Goal: Task Accomplishment & Management: Complete application form

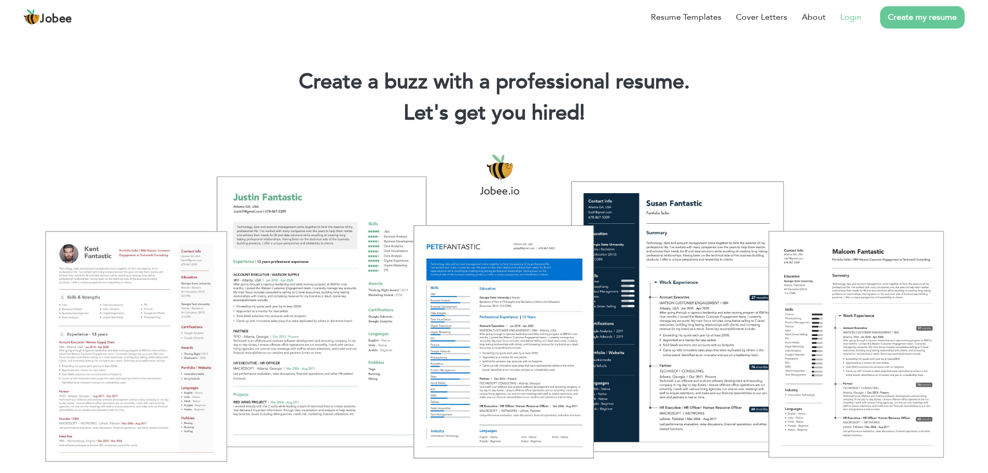
click at [656, 17] on link "Login" at bounding box center [850, 17] width 21 height 12
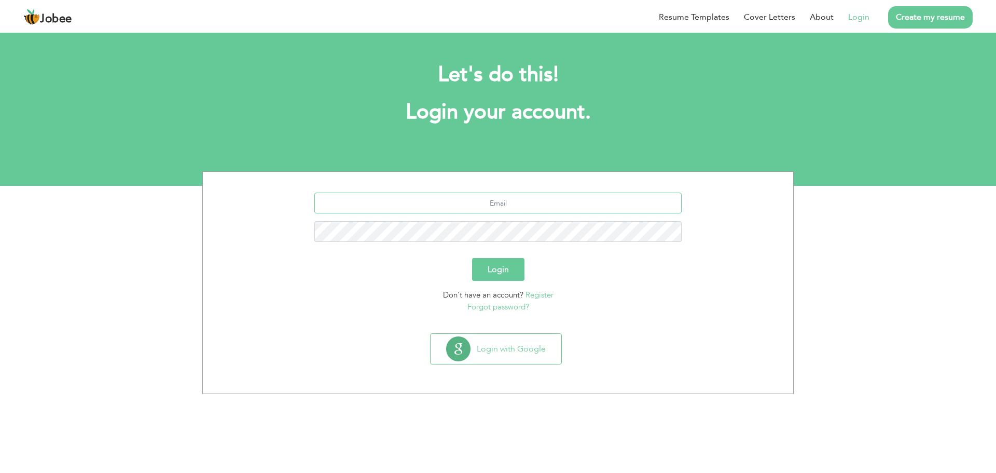
click at [490, 205] on input "text" at bounding box center [498, 202] width 368 height 21
type input "khanbani82@gmail.com"
click at [472, 258] on button "Login" at bounding box center [498, 269] width 52 height 23
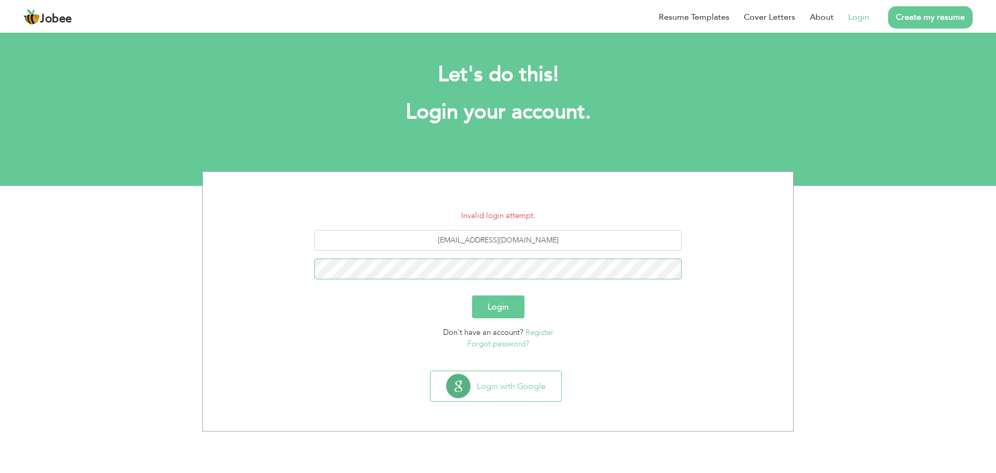
click at [472, 295] on button "Login" at bounding box center [498, 306] width 52 height 23
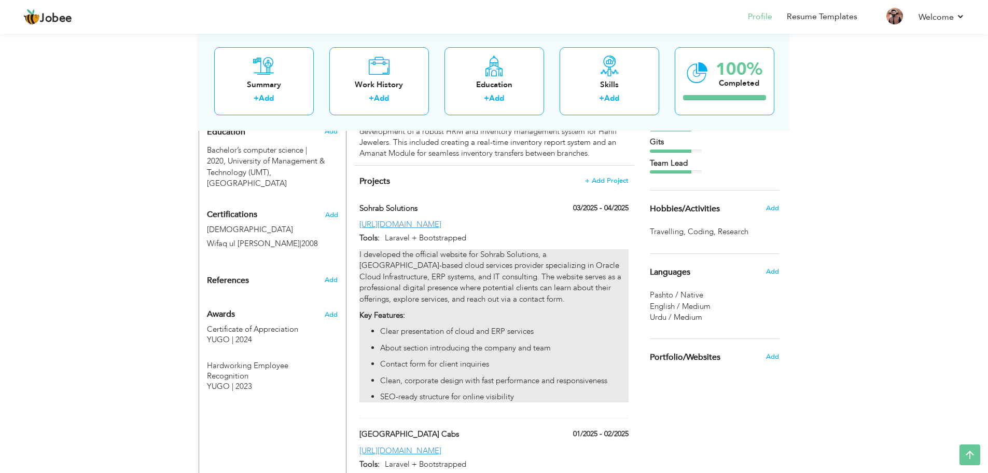
scroll to position [415, 0]
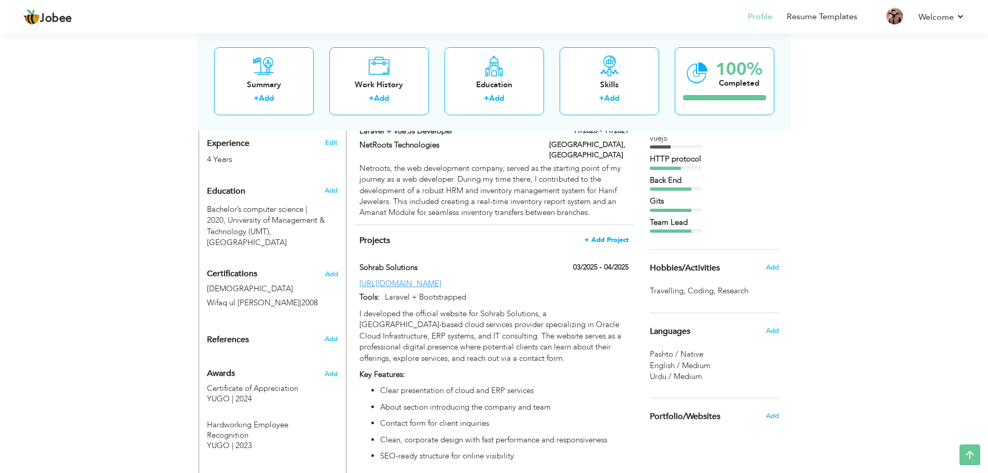
click at [598, 236] on span "+ Add Project" at bounding box center [607, 239] width 44 height 7
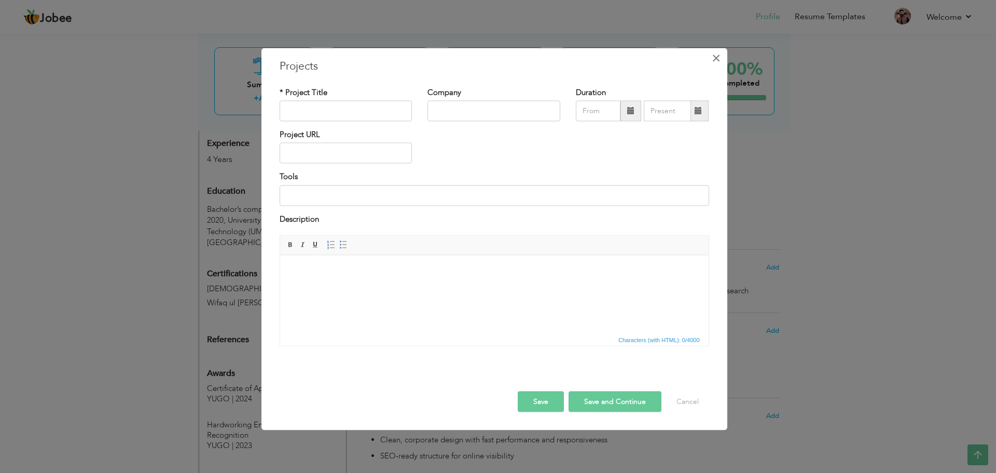
click at [712, 58] on span "×" at bounding box center [716, 57] width 9 height 19
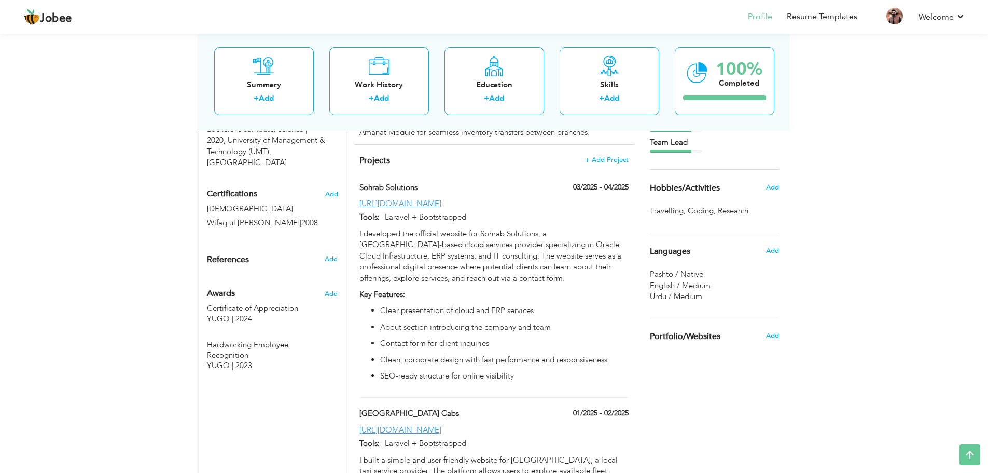
scroll to position [484, 0]
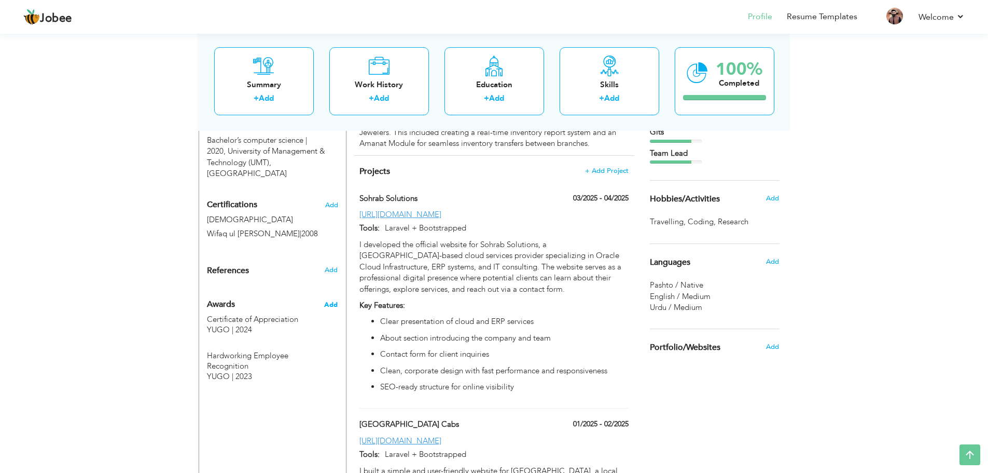
click at [335, 300] on span "Add" at bounding box center [330, 304] width 13 height 9
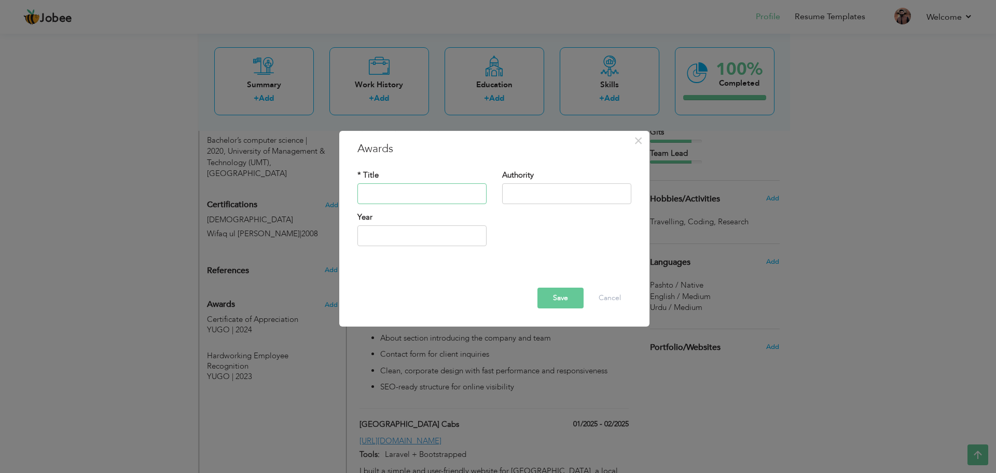
click at [394, 192] on input "text" at bounding box center [421, 193] width 129 height 21
type input "coding exicelnce award"
click at [540, 186] on input "text" at bounding box center [566, 193] width 129 height 21
type input "yugo"
click at [412, 240] on input "text" at bounding box center [421, 235] width 129 height 21
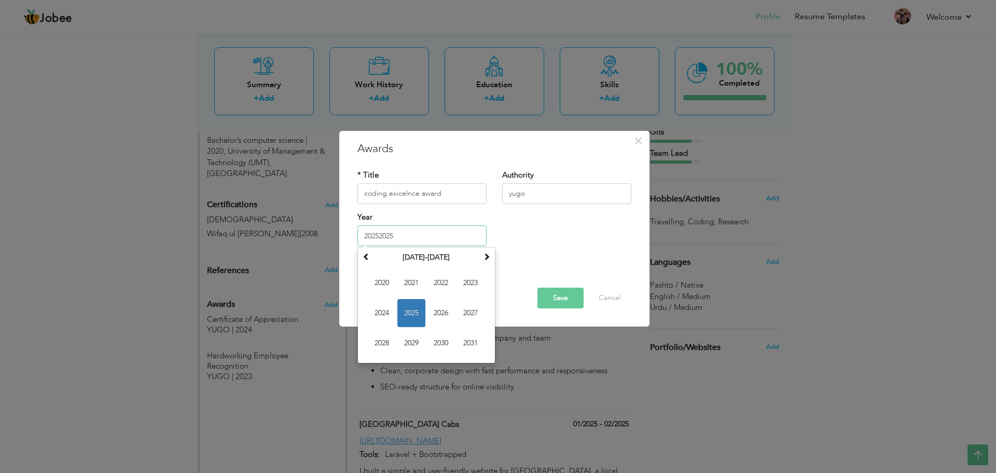
click at [413, 310] on span "2025" at bounding box center [411, 313] width 28 height 28
type input "2025"
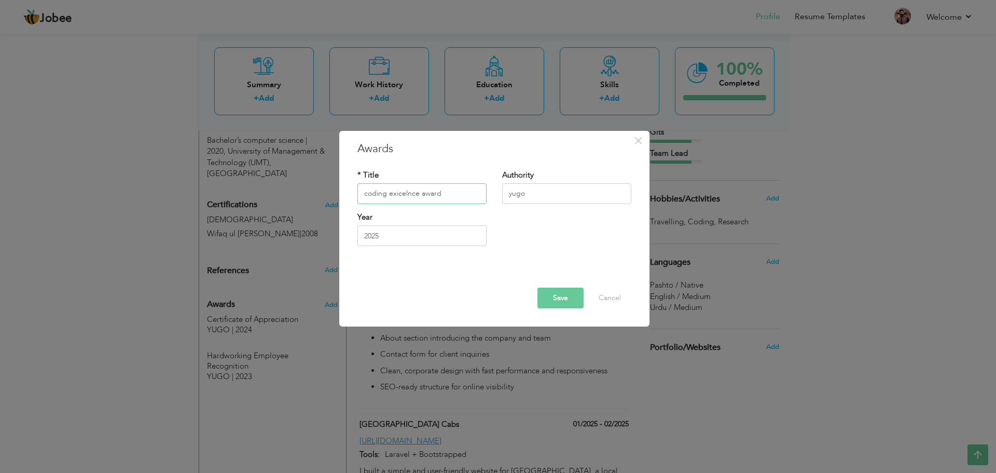
click at [416, 196] on input "coding exicelnce award" at bounding box center [421, 193] width 129 height 21
click at [450, 189] on input "coding exicelnce award" at bounding box center [421, 193] width 129 height 21
paste input "Coding Excellence Award"
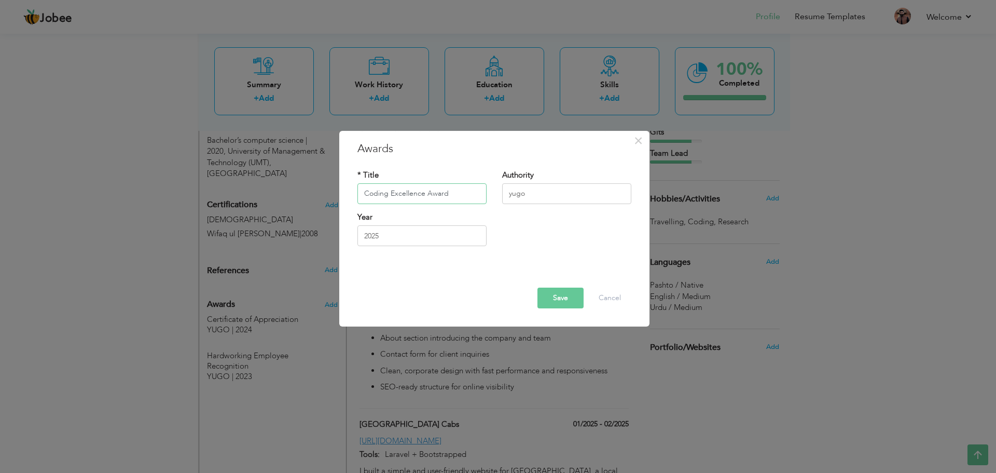
type input "Coding Excellence Award"
click at [557, 296] on button "Save" at bounding box center [560, 297] width 46 height 21
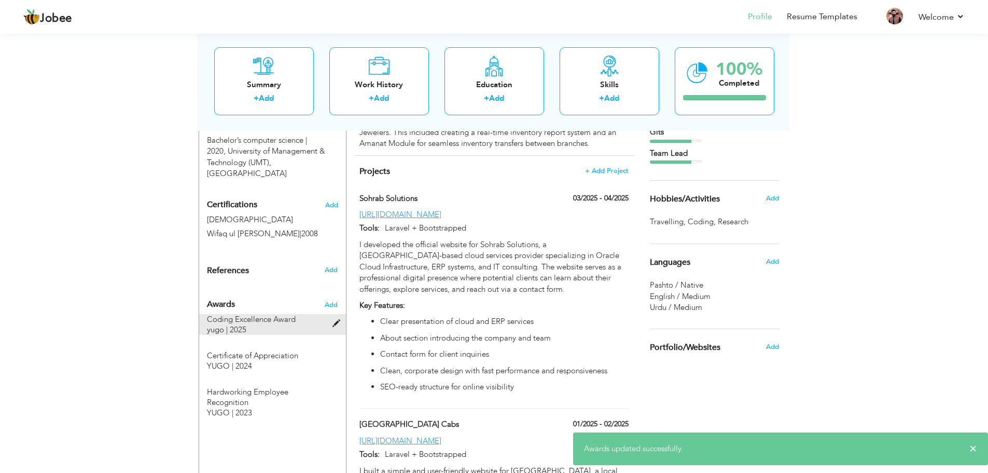
click at [336, 320] on span at bounding box center [339, 324] width 13 height 8
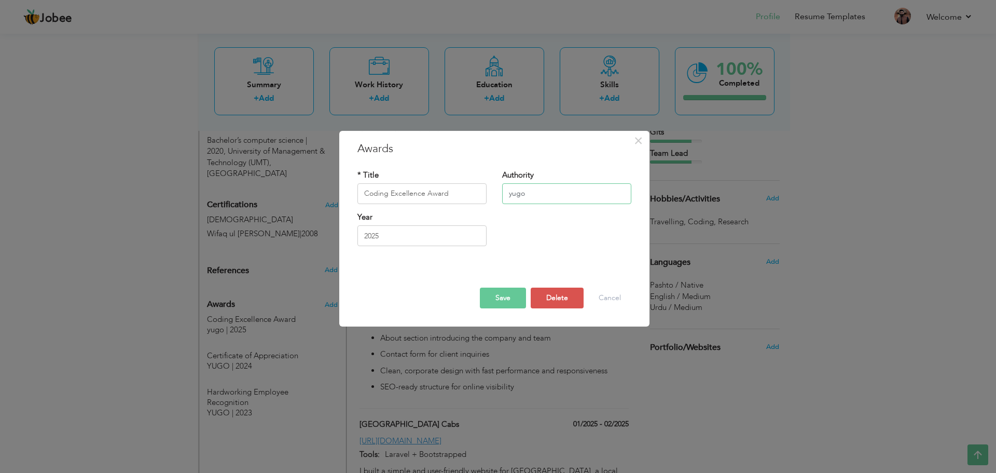
click at [542, 187] on input "yugo" at bounding box center [566, 193] width 129 height 21
click at [542, 188] on input "yugo" at bounding box center [566, 193] width 129 height 21
type input "YUGO"
click at [513, 296] on button "Save" at bounding box center [503, 297] width 46 height 21
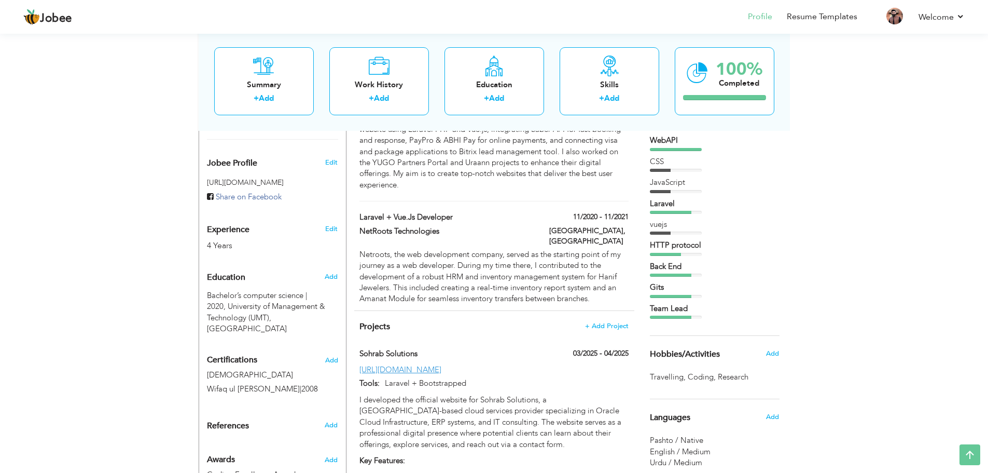
scroll to position [276, 0]
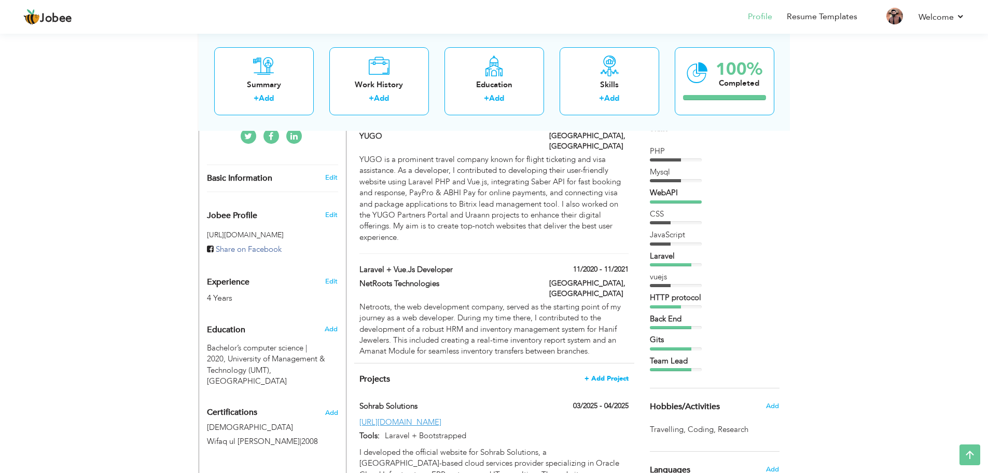
click at [610, 375] on span "+ Add Project" at bounding box center [607, 378] width 44 height 7
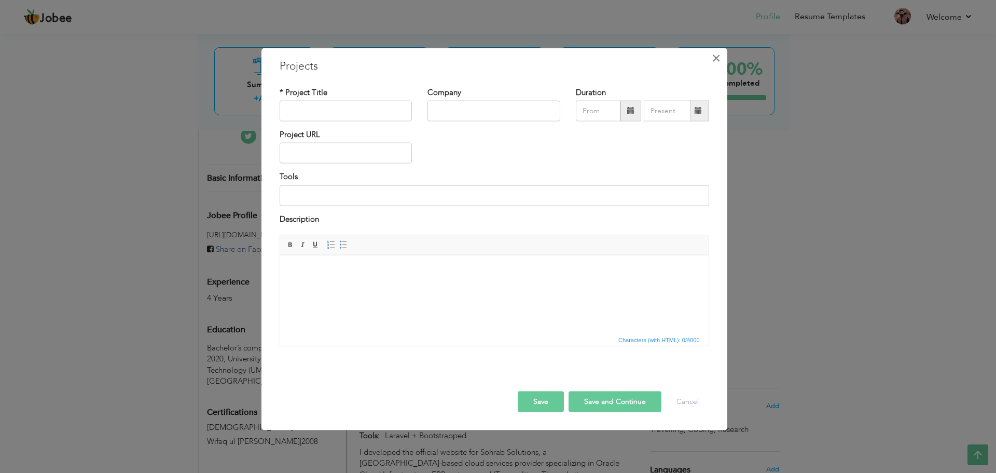
click at [716, 59] on span "×" at bounding box center [716, 57] width 9 height 19
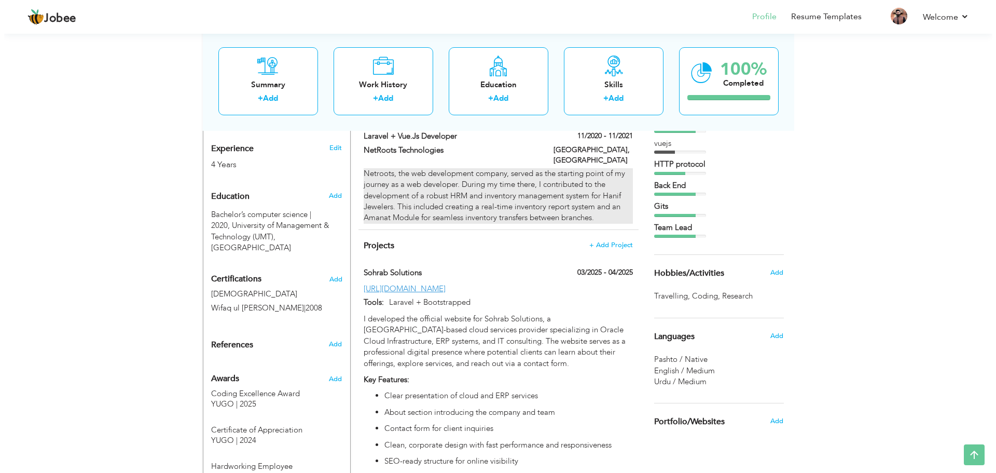
scroll to position [415, 0]
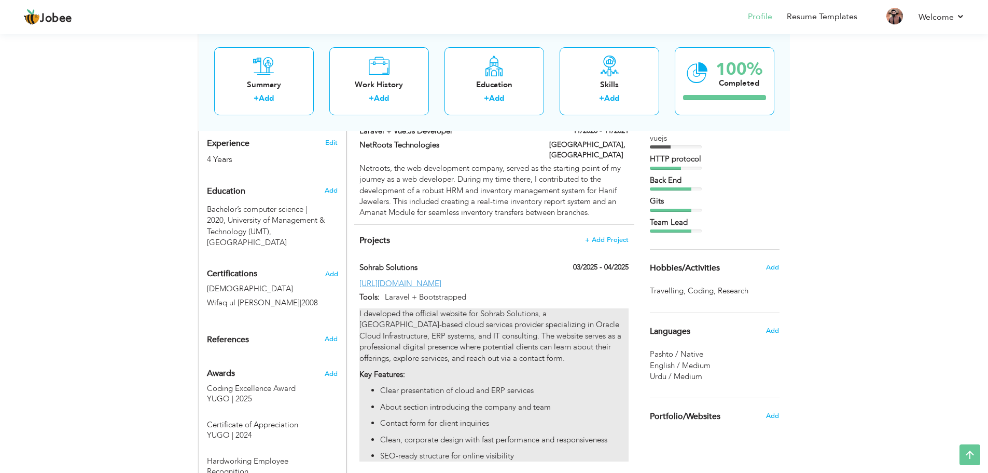
click at [463, 308] on p "I developed the official website for Sohrab Solutions, a London-based cloud ser…" at bounding box center [493, 336] width 269 height 56
type input "Sohrab Solutions"
type input "03/2025"
type input "04/2025"
type input "[URL][DOMAIN_NAME]"
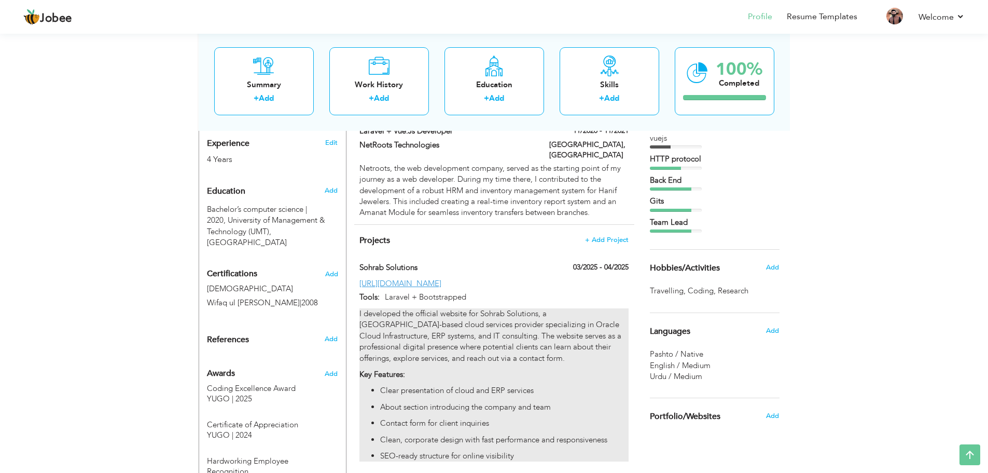
type input "Laravel + Bootstrapped"
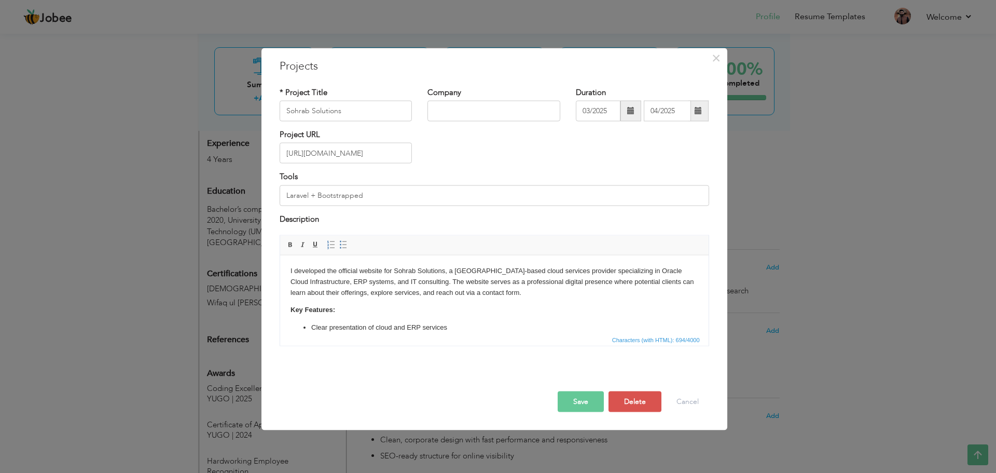
click at [466, 320] on body "I developed the official website for Sohrab Solutions, a London-based cloud ser…" at bounding box center [494, 333] width 408 height 137
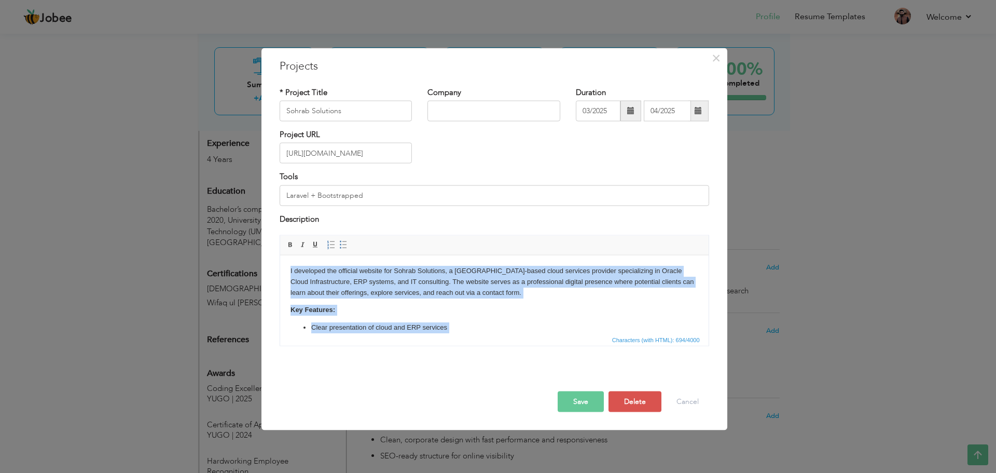
copy body "I developed the official website for Sohrab Solutions, a London-based cloud ser…"
click at [495, 294] on p "I developed the official website for Sohrab Solutions, a London-based cloud ser…" at bounding box center [494, 281] width 408 height 32
copy body "I developed the official website for Sohrab Solutions, a London-based cloud ser…"
click at [492, 309] on p "Key Features:" at bounding box center [494, 309] width 408 height 11
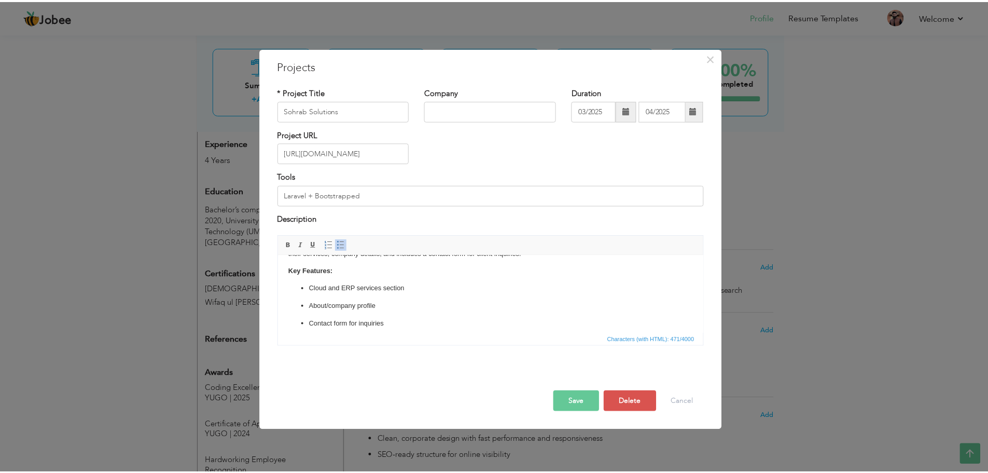
scroll to position [0, 0]
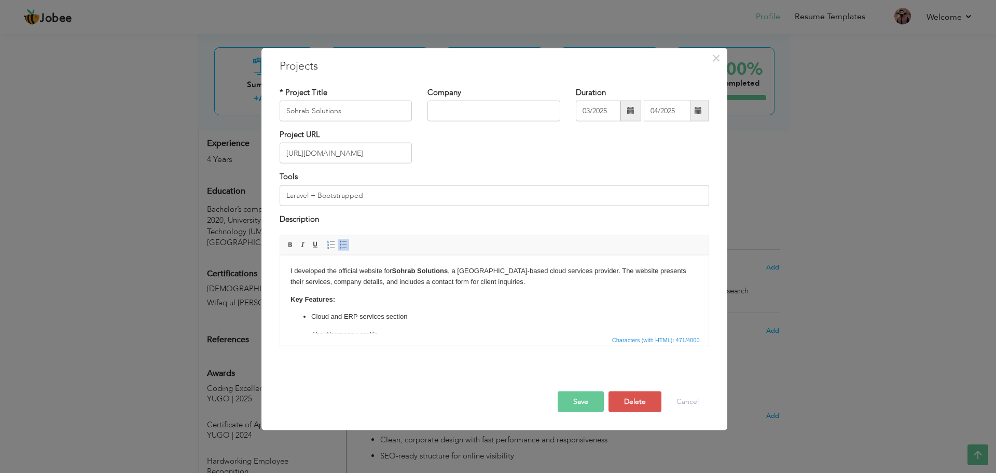
click at [571, 398] on button "Save" at bounding box center [581, 401] width 46 height 21
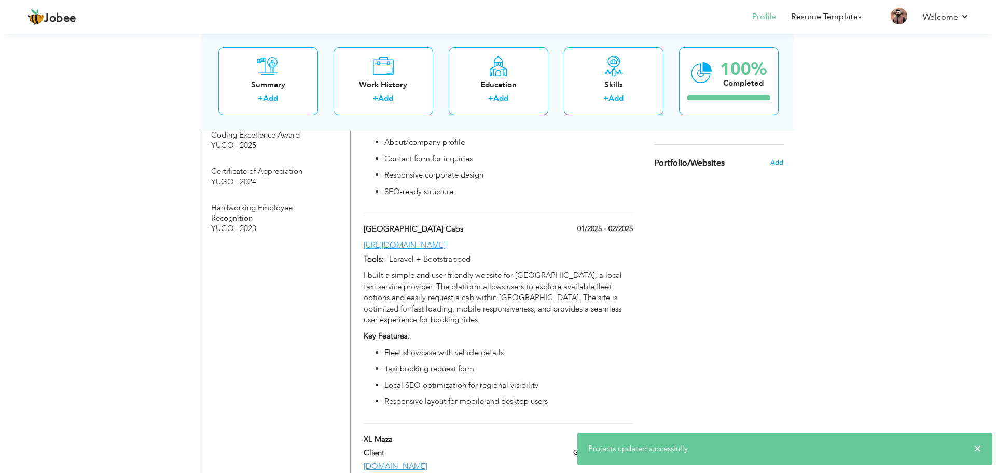
scroll to position [691, 0]
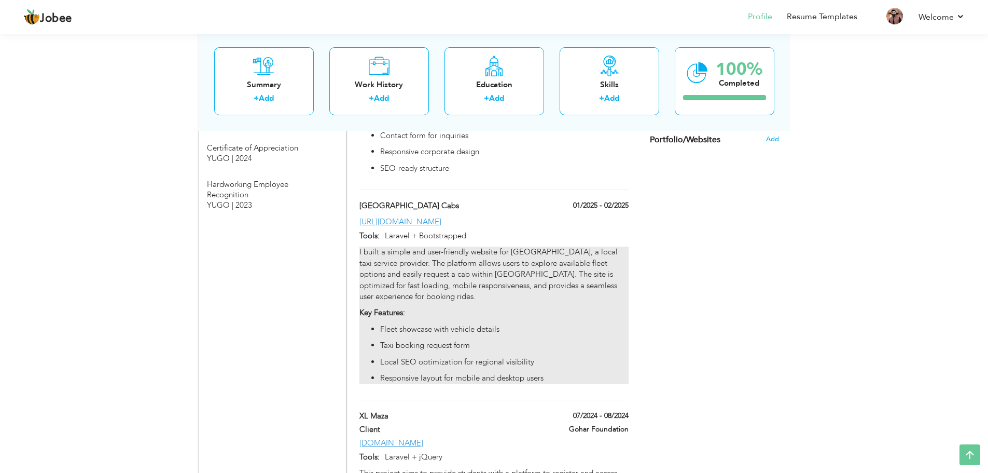
click at [551, 246] on p "I built a simple and user-friendly website for Westchester County Cab, a local …" at bounding box center [493, 274] width 269 height 56
type input "[GEOGRAPHIC_DATA] Cabs"
type input "01/2025"
type input "02/2025"
type input "[URL][DOMAIN_NAME]"
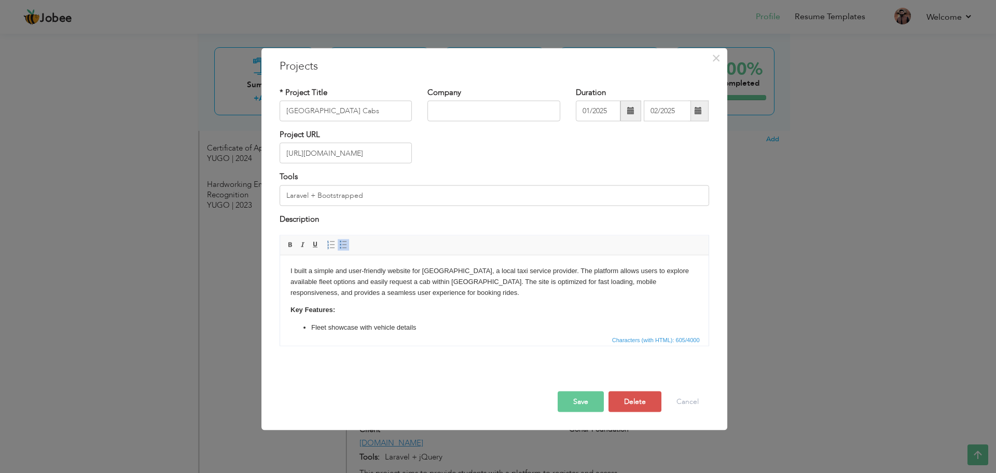
click at [444, 328] on p "Fleet showcase with vehicle details" at bounding box center [494, 327] width 366 height 11
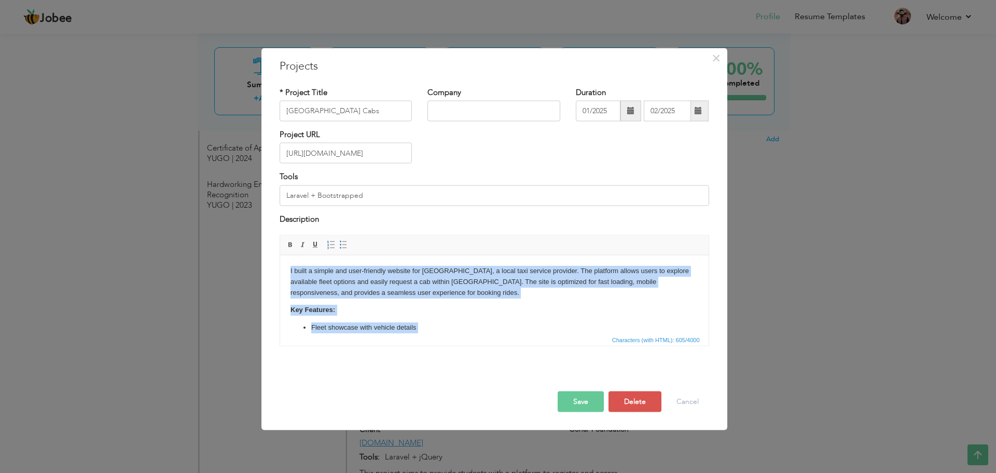
copy body "I built a simple and user-friendly website for Westchester County Cab, a local …"
click at [452, 323] on p "Fleet showcase with vehicle details" at bounding box center [494, 327] width 366 height 11
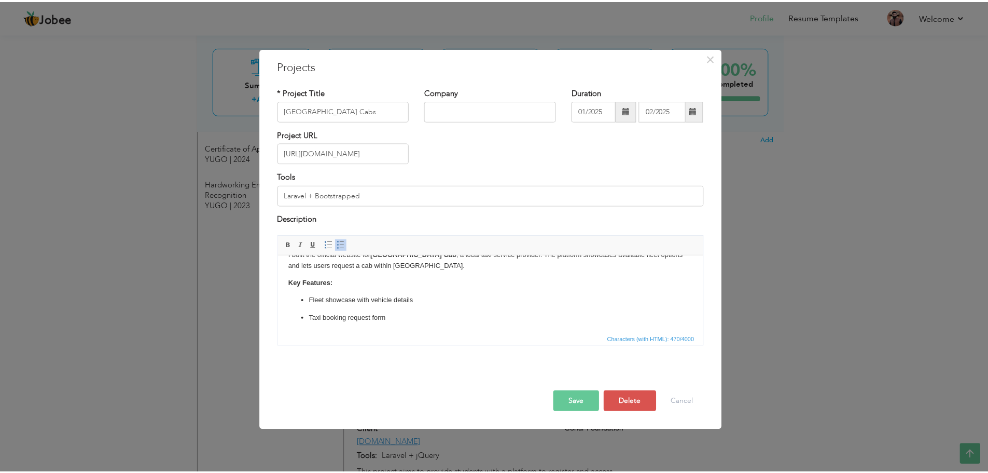
scroll to position [0, 0]
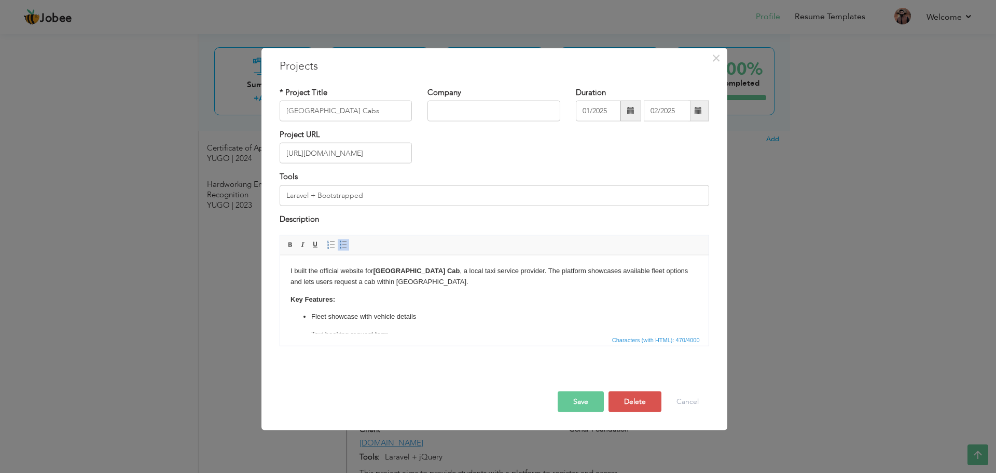
drag, startPoint x: 574, startPoint y: 396, endPoint x: 136, endPoint y: 71, distance: 545.1
click at [574, 396] on button "Save" at bounding box center [581, 401] width 46 height 21
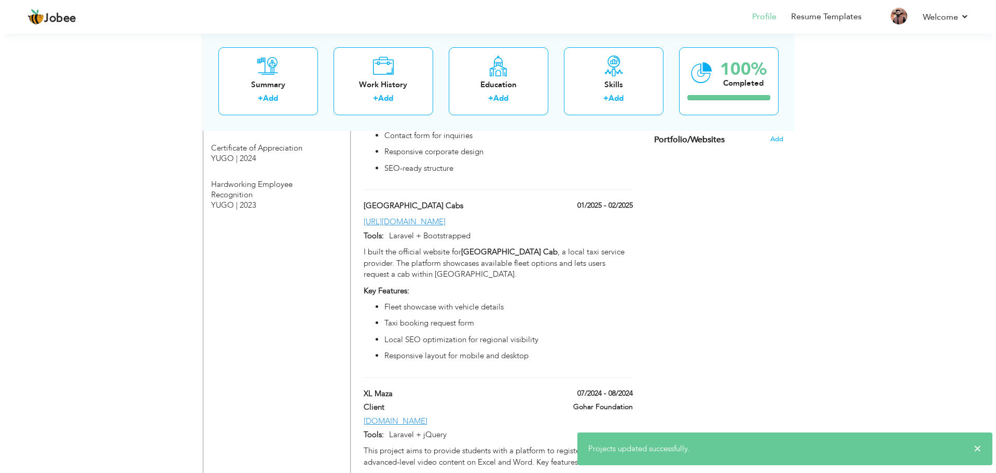
scroll to position [761, 0]
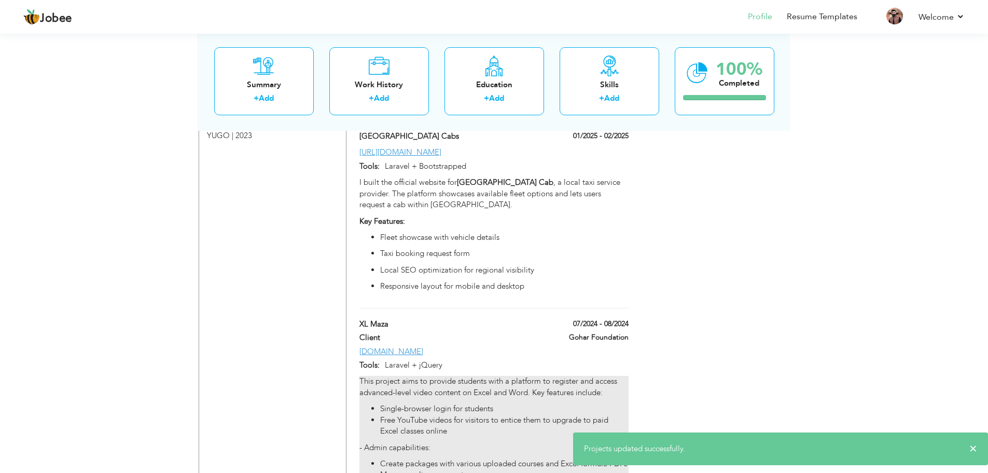
click at [522, 376] on div "This project aims to provide students with a platform to register and access ad…" at bounding box center [493, 453] width 269 height 154
type input "XL Maza"
type input "Client"
type input "07/2024"
type input "08/2024"
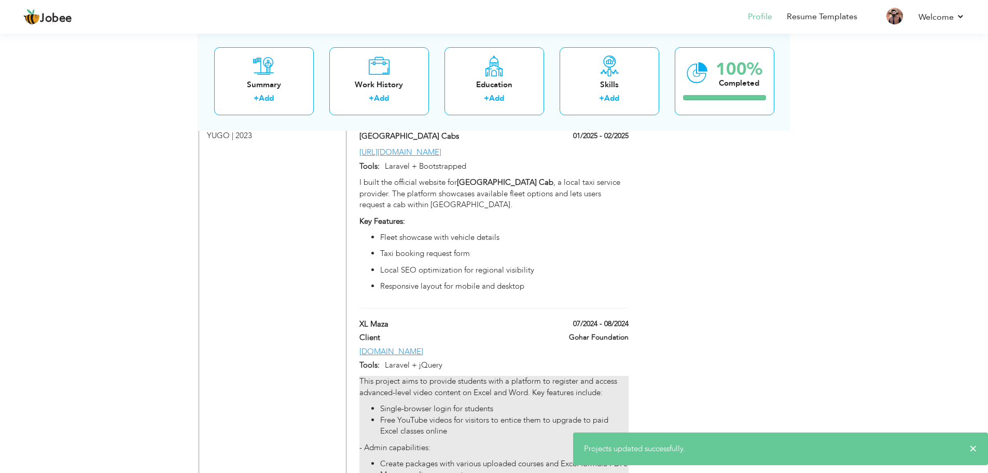
type input "[DOMAIN_NAME]"
type input "Laravel + jQuery"
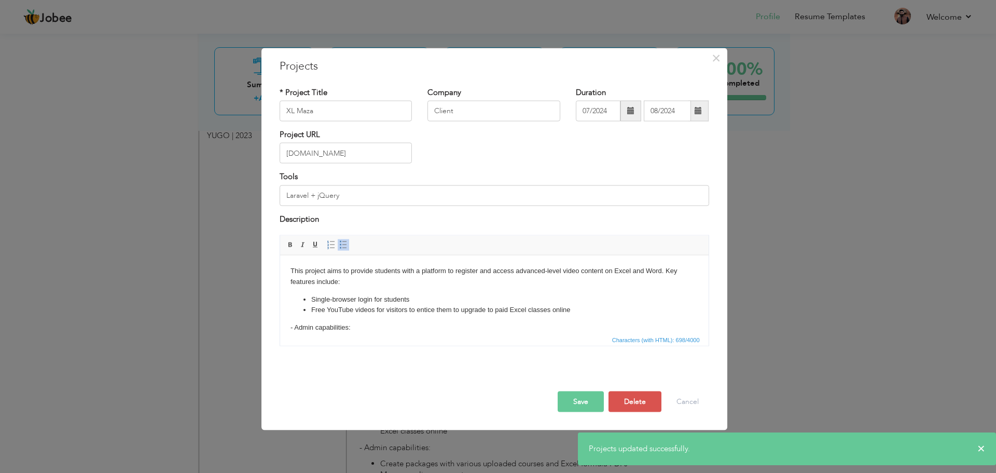
drag, startPoint x: 371, startPoint y: 278, endPoint x: 421, endPoint y: 299, distance: 53.9
click at [375, 282] on p "This project aims to provide students with a platform to register and access ad…" at bounding box center [494, 276] width 408 height 22
click at [456, 294] on li "Single-browser login for students" at bounding box center [494, 299] width 366 height 11
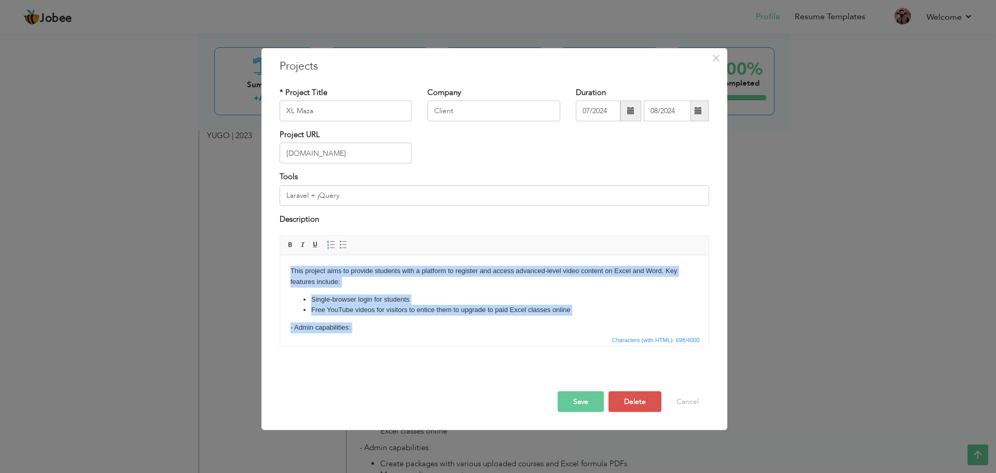
copy body "This project aims to provide students with a platform to register and access ad…"
click at [450, 296] on li "Single-browser login for students" at bounding box center [494, 299] width 366 height 11
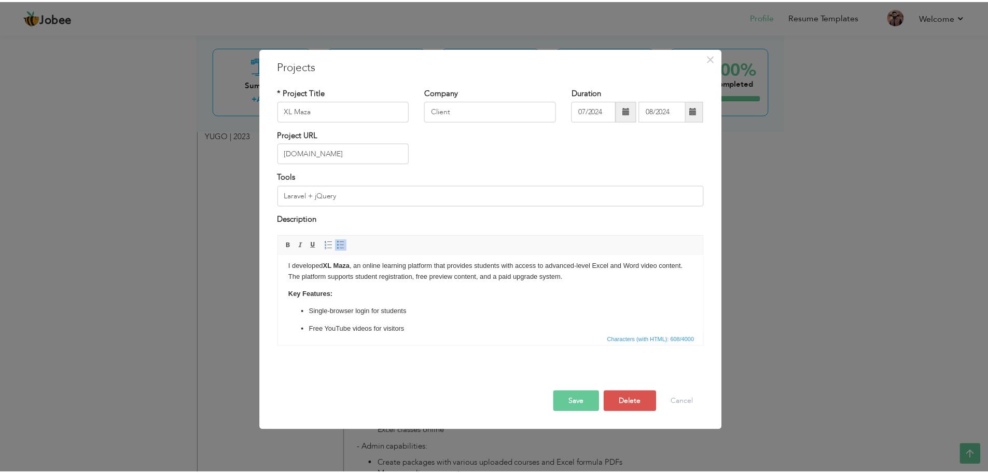
scroll to position [0, 0]
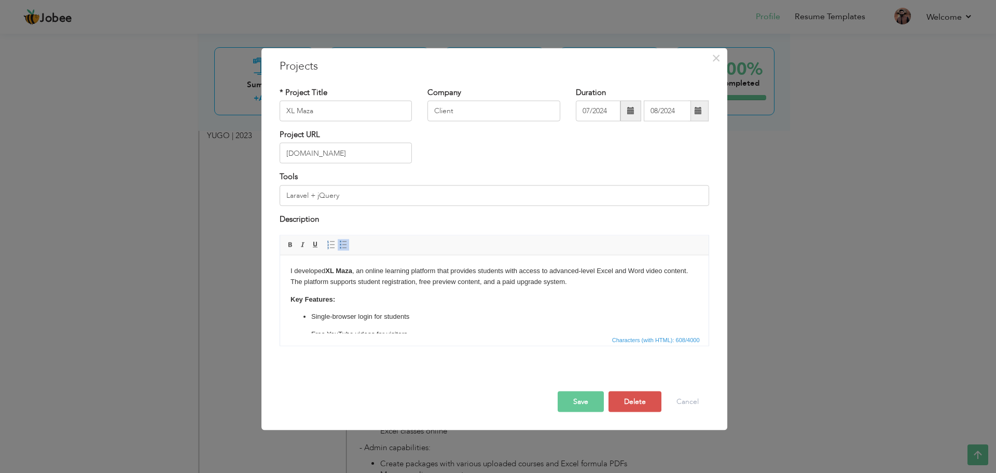
click at [582, 409] on button "Save" at bounding box center [581, 401] width 46 height 21
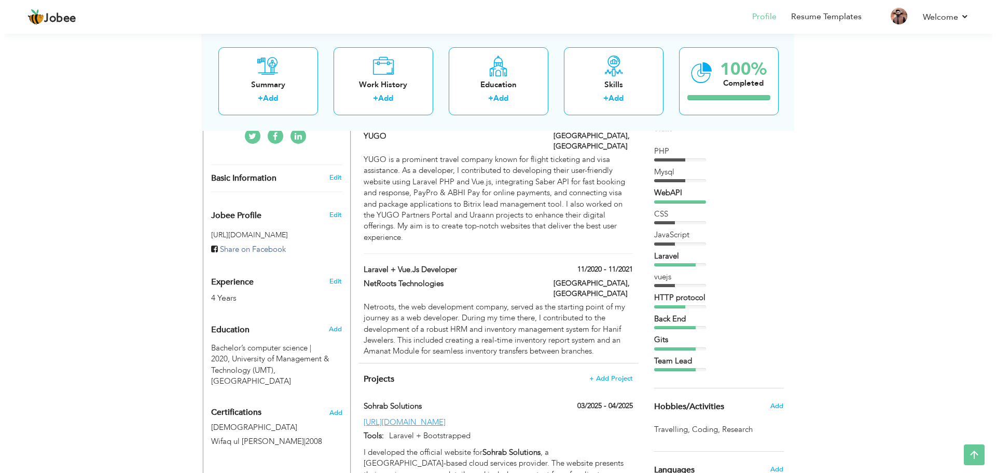
scroll to position [429, 0]
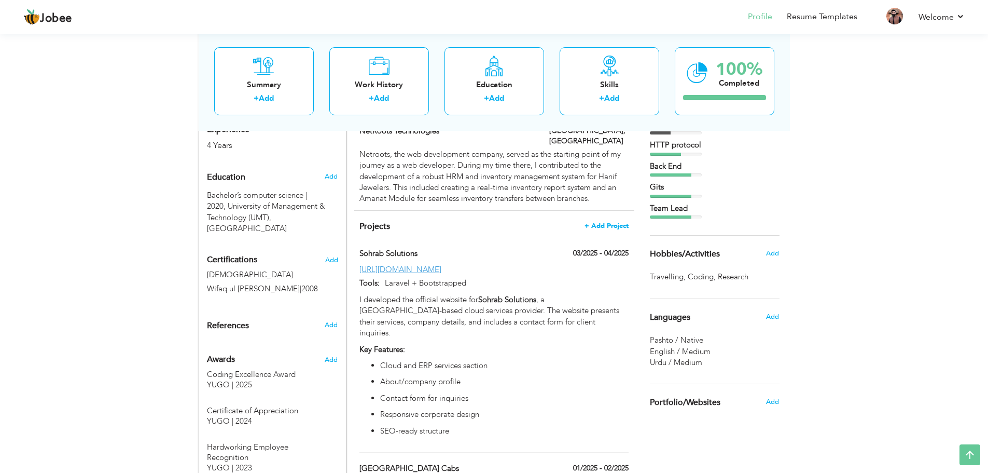
click at [600, 222] on span "+ Add Project" at bounding box center [607, 225] width 44 height 7
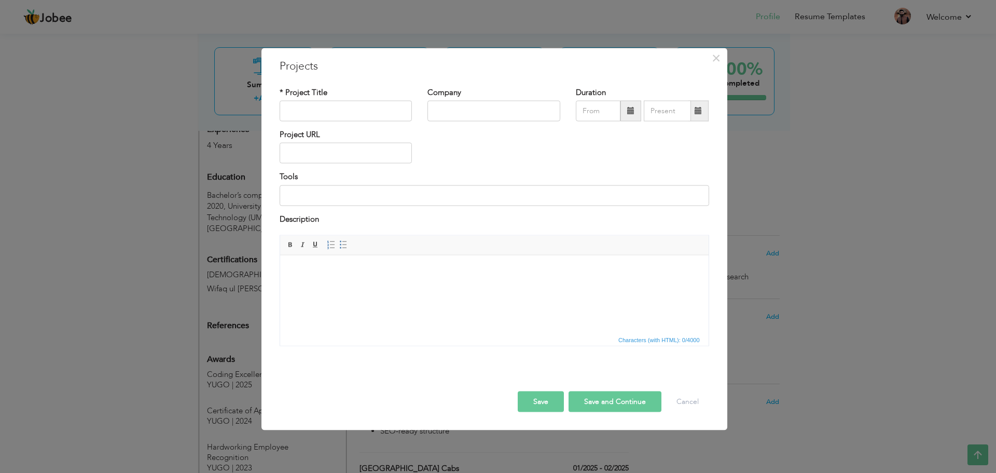
click at [386, 286] on html at bounding box center [494, 271] width 428 height 32
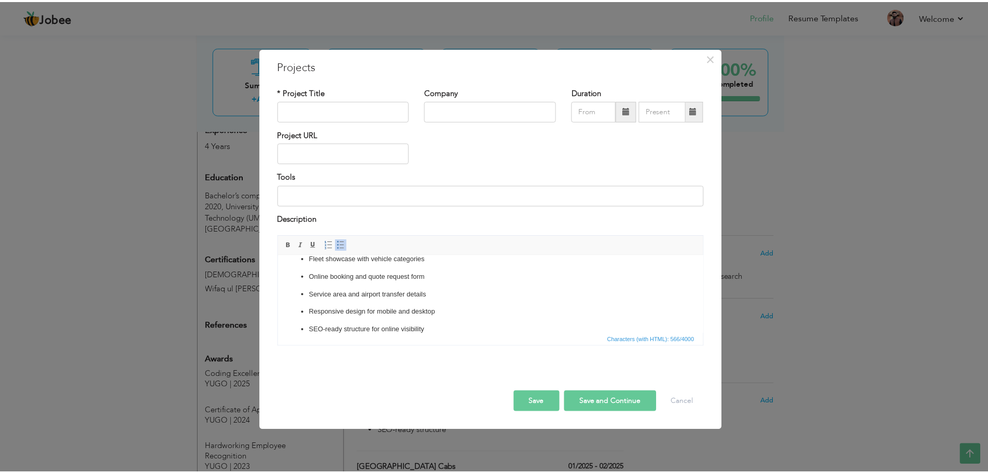
scroll to position [0, 0]
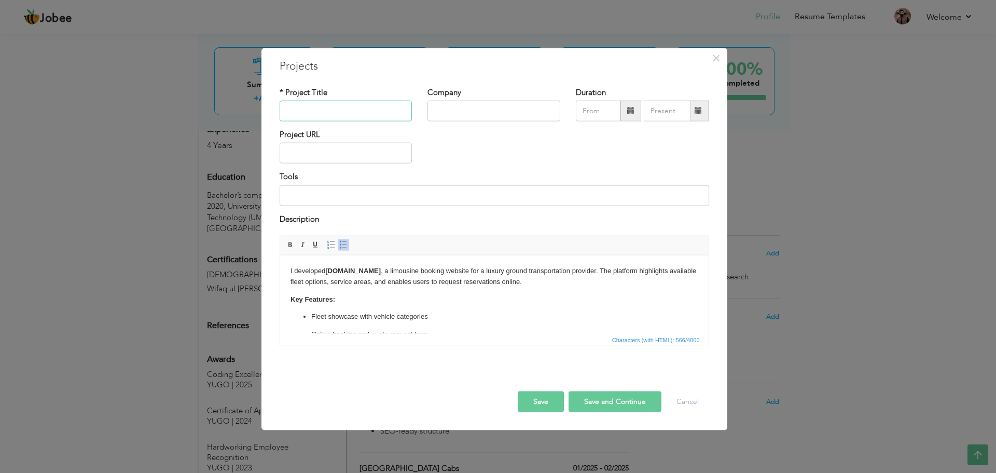
click at [349, 110] on input "text" at bounding box center [346, 111] width 133 height 21
paste input "[DOMAIN_NAME]"
type input "[DOMAIN_NAME]"
click at [456, 114] on input "text" at bounding box center [493, 111] width 133 height 21
paste input "[DOMAIN_NAME]"
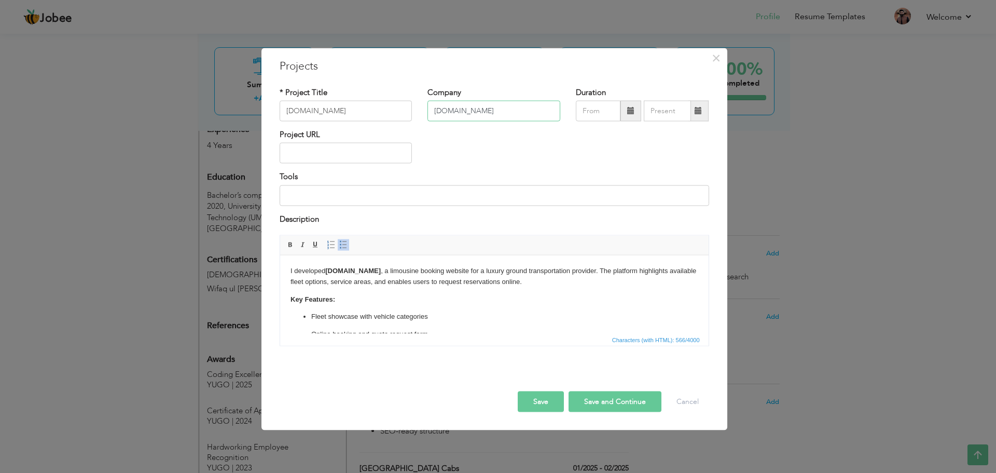
type input "[DOMAIN_NAME]"
click at [315, 155] on input "text" at bounding box center [346, 153] width 133 height 21
paste input "[DOMAIN_NAME]"
click at [363, 113] on input "[DOMAIN_NAME]" at bounding box center [346, 111] width 133 height 21
click at [379, 109] on input "[DOMAIN_NAME]" at bounding box center [346, 111] width 133 height 21
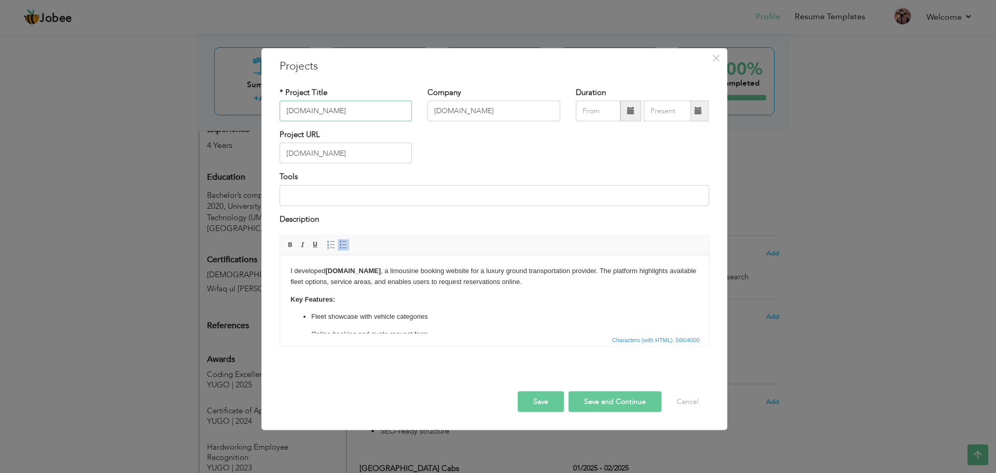
click at [379, 109] on input "[DOMAIN_NAME]" at bounding box center [346, 111] width 133 height 21
click at [374, 158] on input "[DOMAIN_NAME]" at bounding box center [346, 153] width 133 height 21
paste input "[URL][DOMAIN_NAME]"
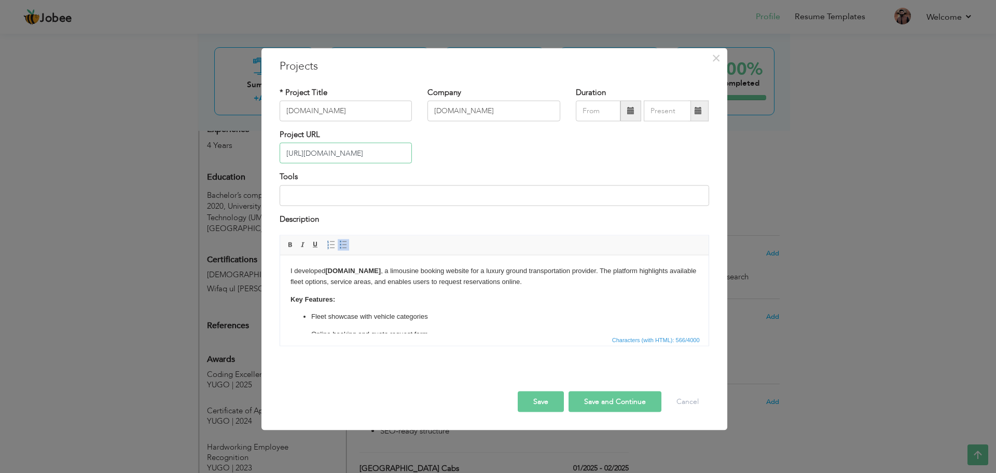
type input "[URL][DOMAIN_NAME]"
click at [348, 272] on strong "[DOMAIN_NAME]" at bounding box center [353, 270] width 56 height 8
copy strong "MorristownLimos"
click at [363, 112] on input "[DOMAIN_NAME]" at bounding box center [346, 111] width 133 height 21
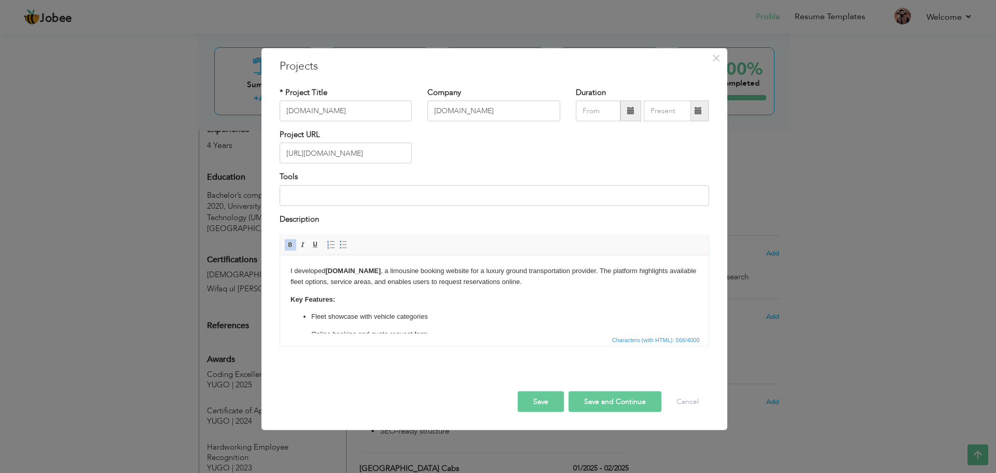
click at [363, 112] on input "[DOMAIN_NAME]" at bounding box center [346, 111] width 133 height 21
type input "Morristown Limos"
click at [461, 114] on input "[DOMAIN_NAME]" at bounding box center [493, 111] width 133 height 21
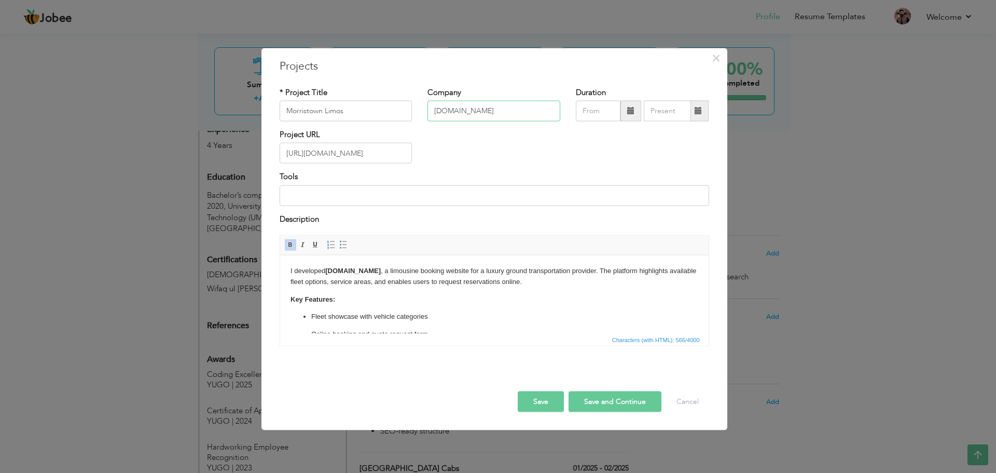
click at [461, 114] on input "[DOMAIN_NAME]" at bounding box center [493, 111] width 133 height 21
click at [532, 153] on div "Project URL https://morristownlimos.com/" at bounding box center [494, 150] width 445 height 42
click at [601, 112] on input "09/2025" at bounding box center [598, 111] width 45 height 21
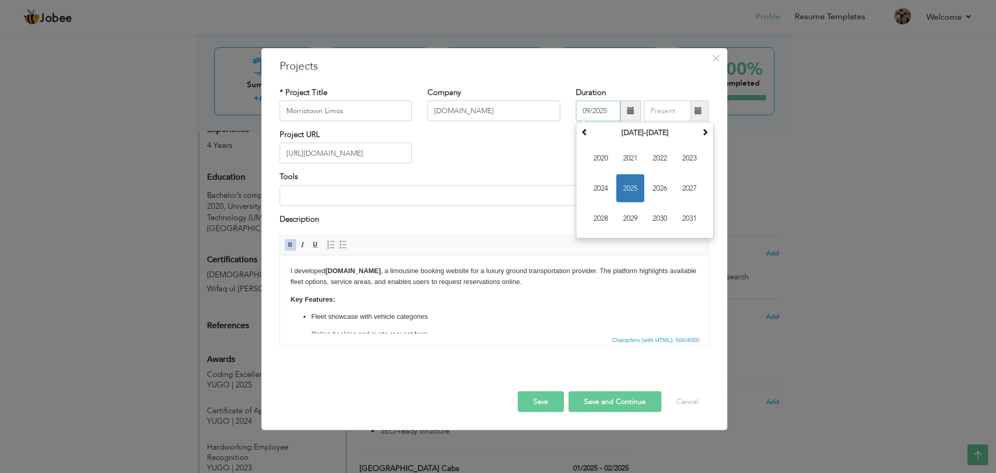
click at [628, 181] on span "2025" at bounding box center [630, 188] width 28 height 28
click at [685, 188] on span "Aug" at bounding box center [689, 188] width 28 height 28
type input "08/2025"
type input "09/2025"
click at [667, 111] on input "09/2025" at bounding box center [667, 111] width 47 height 21
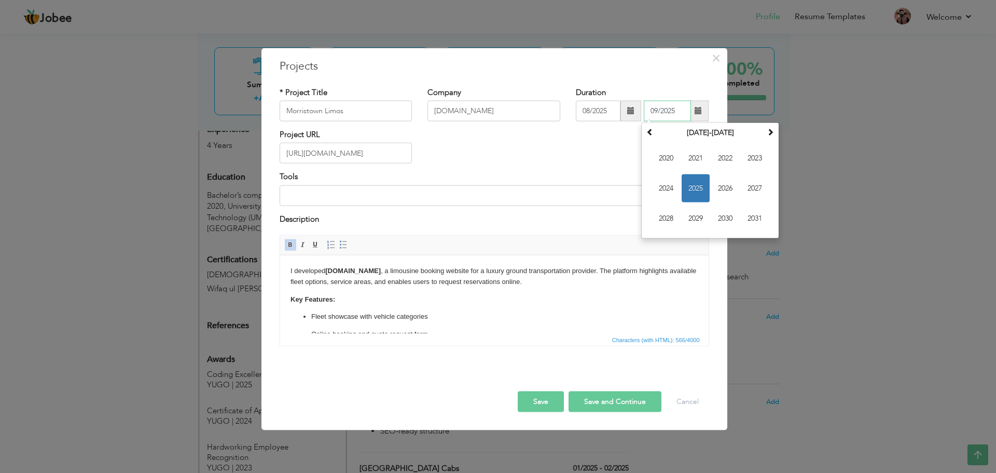
click at [702, 184] on span "2025" at bounding box center [696, 188] width 28 height 28
click at [661, 219] on span "Sep" at bounding box center [666, 218] width 28 height 28
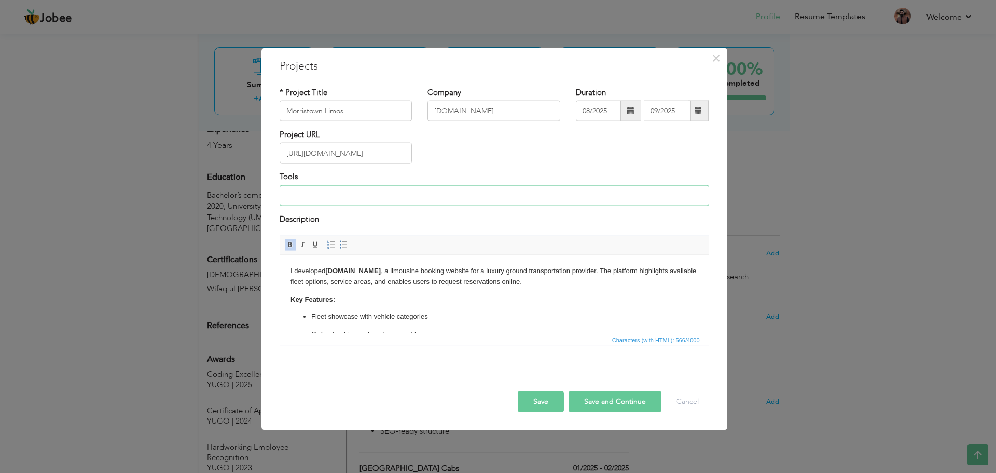
click at [399, 200] on input at bounding box center [495, 195] width 430 height 21
type input "Laravel + Bootstrapped"
click at [549, 396] on button "Save" at bounding box center [541, 401] width 46 height 21
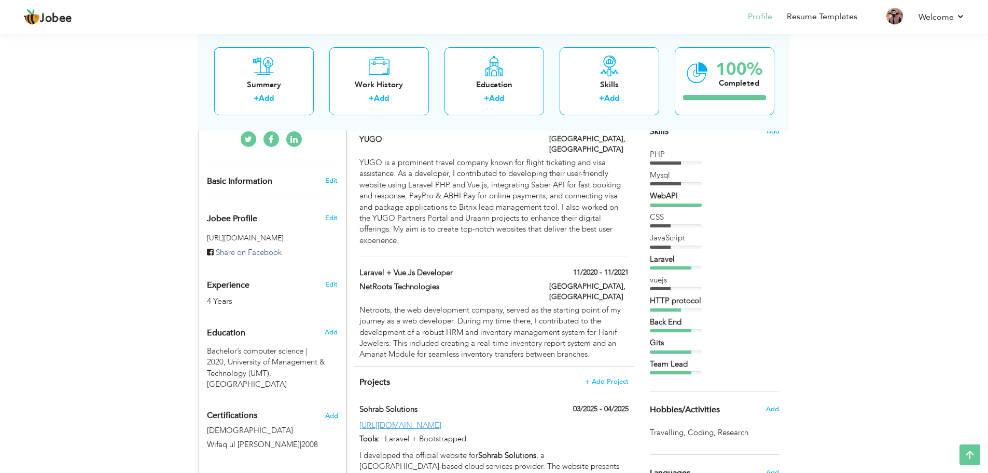
scroll to position [258, 0]
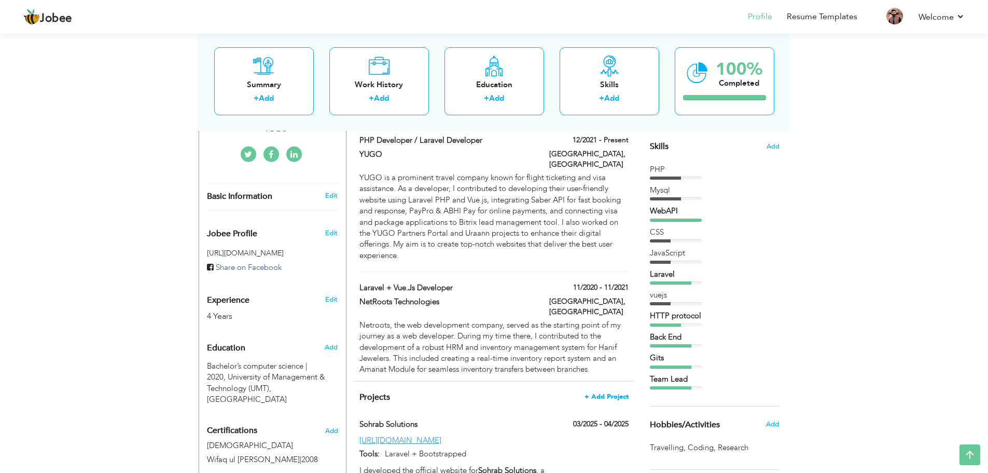
click at [615, 393] on span "+ Add Project" at bounding box center [607, 396] width 44 height 7
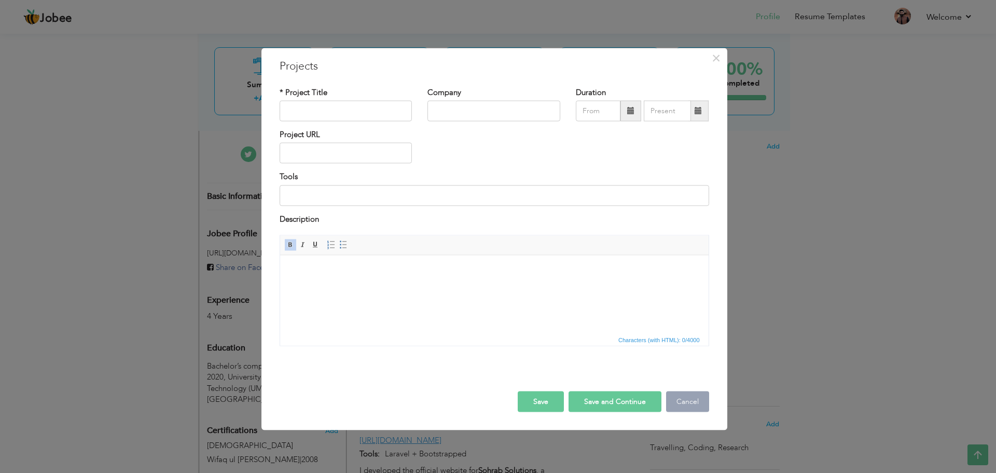
click at [691, 402] on button "Cancel" at bounding box center [687, 401] width 43 height 21
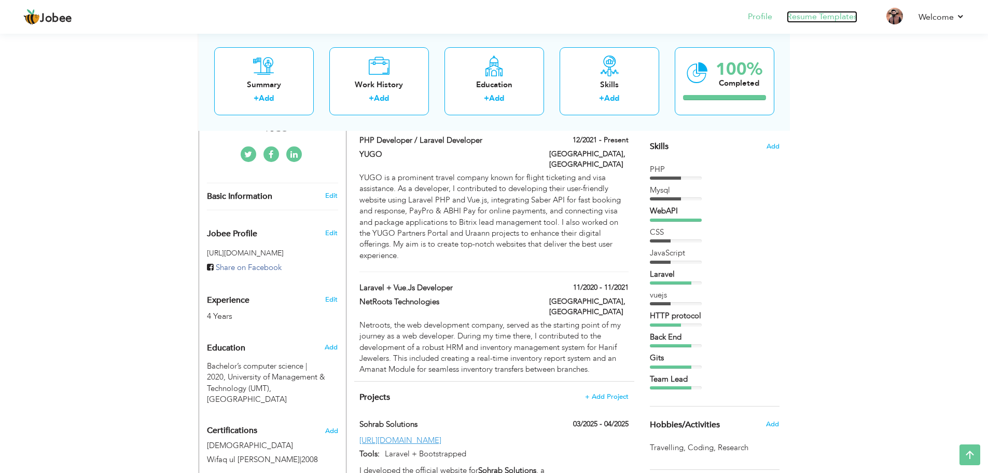
click at [819, 20] on link "Resume Templates" at bounding box center [822, 17] width 71 height 12
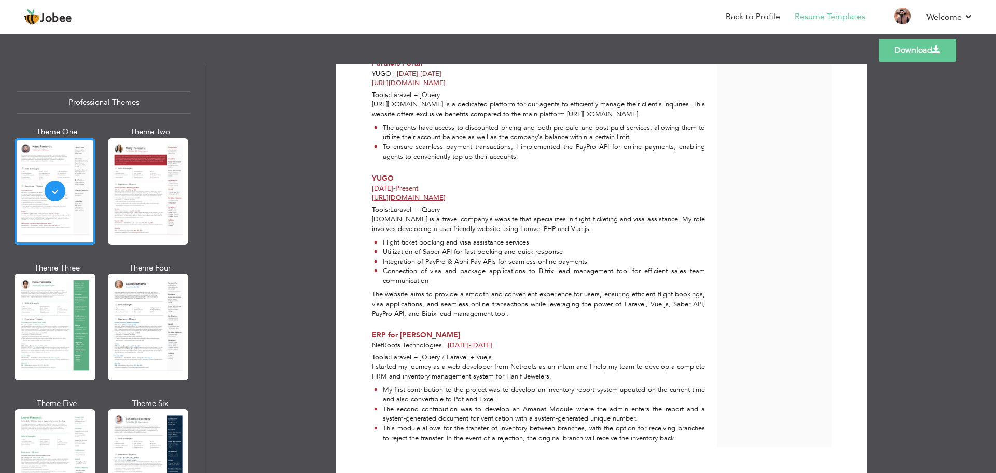
scroll to position [1364, 0]
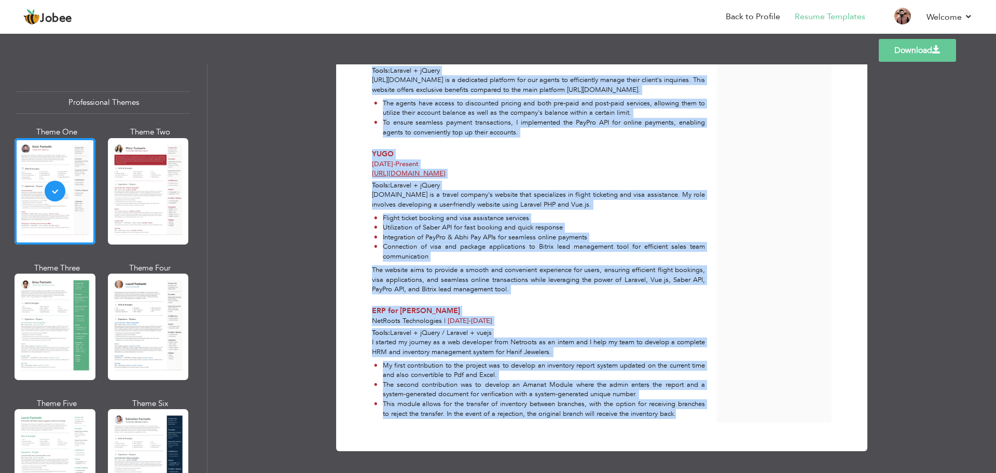
drag, startPoint x: 369, startPoint y: 157, endPoint x: 683, endPoint y: 419, distance: 408.4
copy div "Projects Morristown Limos morristownlimos.com | Aug 2025 - Sep 2025 https://mor…"
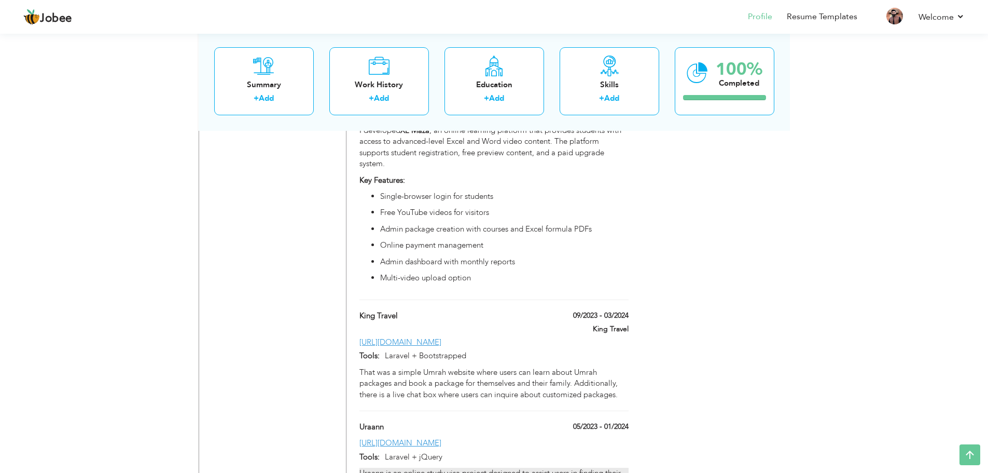
scroll to position [1226, 0]
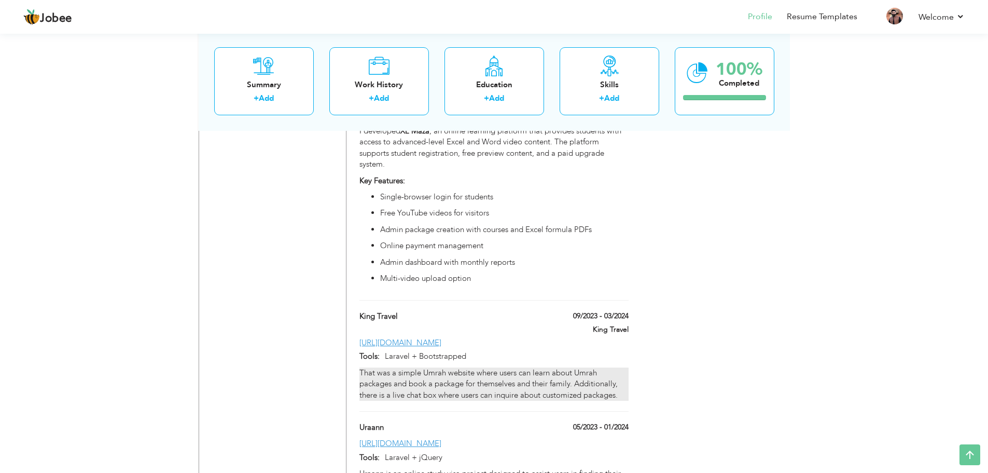
click at [547, 367] on div "That was a simple Umrah website where users can learn about Umrah packages and …" at bounding box center [493, 383] width 269 height 33
type input "King Travel"
type input "09/2023"
type input "03/2024"
type input "[URL][DOMAIN_NAME]"
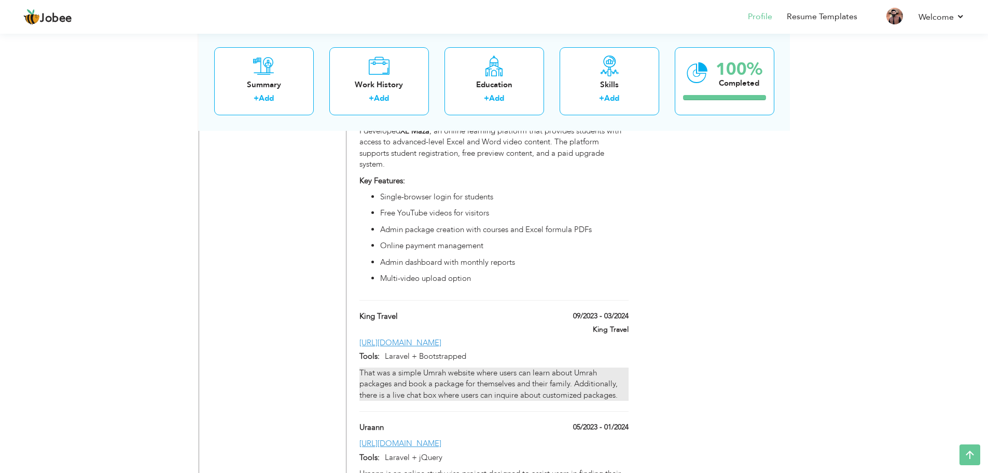
type input "Laravel + Bootstrapped"
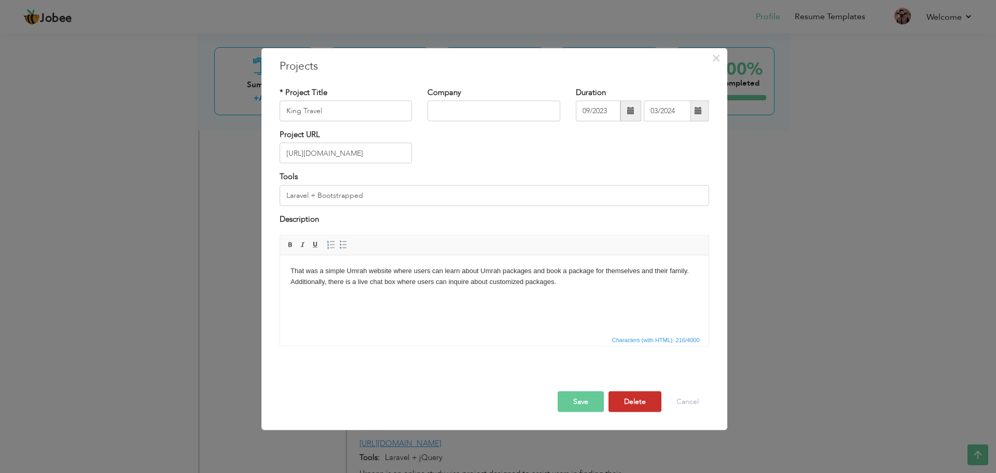
click at [631, 400] on button "Delete" at bounding box center [634, 401] width 53 height 21
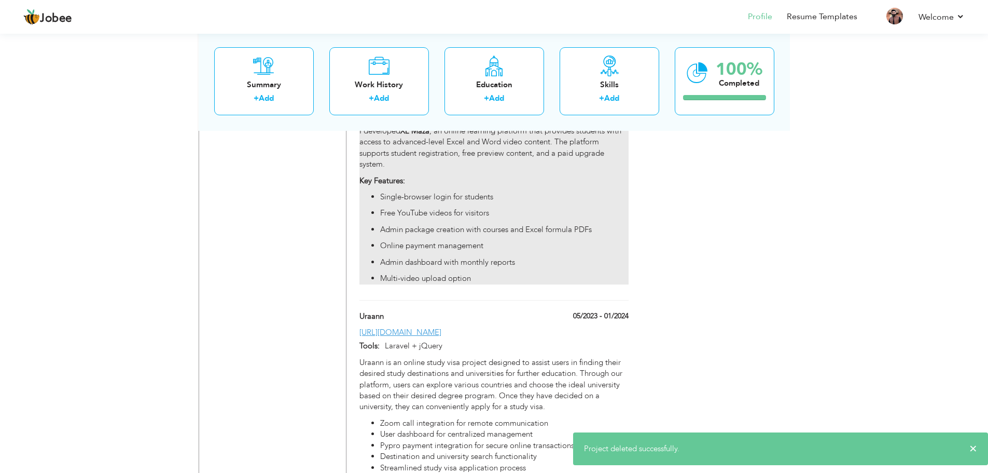
click at [551, 257] on p "Admin dashboard with monthly reports" at bounding box center [504, 262] width 248 height 11
type input "XL Maza"
type input "Client"
type input "07/2024"
type input "08/2024"
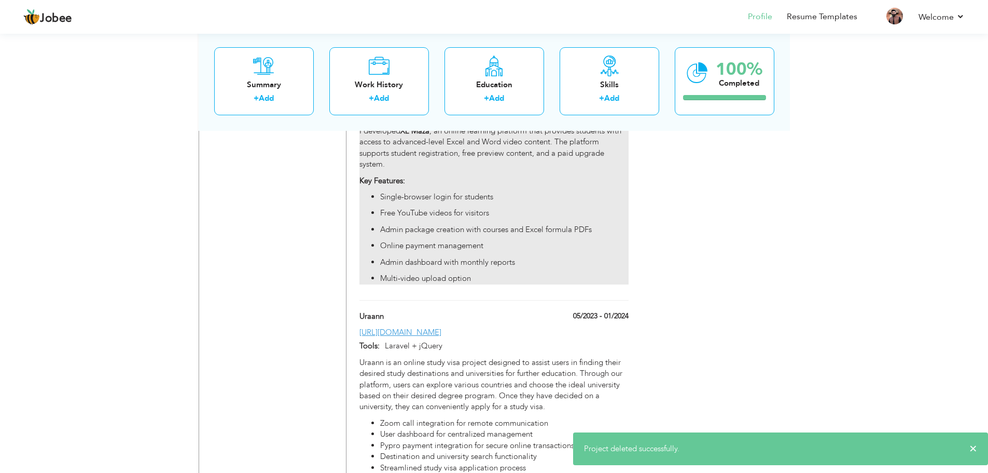
type input "[DOMAIN_NAME]"
type input "Laravel + jQuery"
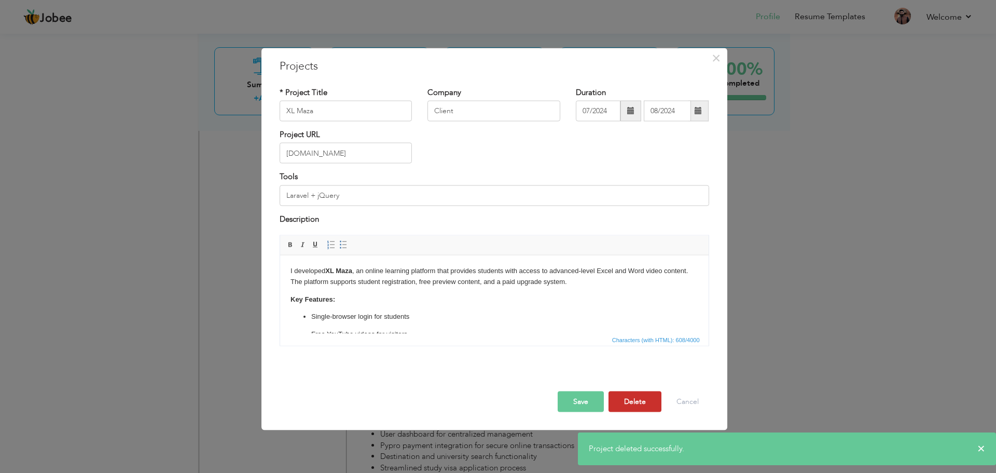
click at [642, 400] on button "Delete" at bounding box center [634, 401] width 53 height 21
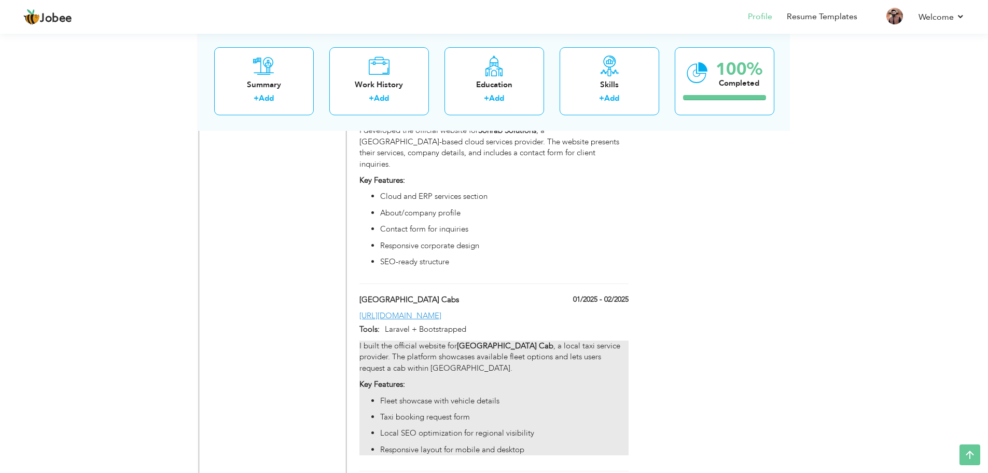
scroll to position [811, 0]
click at [570, 397] on ul "Fleet showcase with vehicle details Taxi booking request form Local SEO optimiz…" at bounding box center [493, 427] width 269 height 60
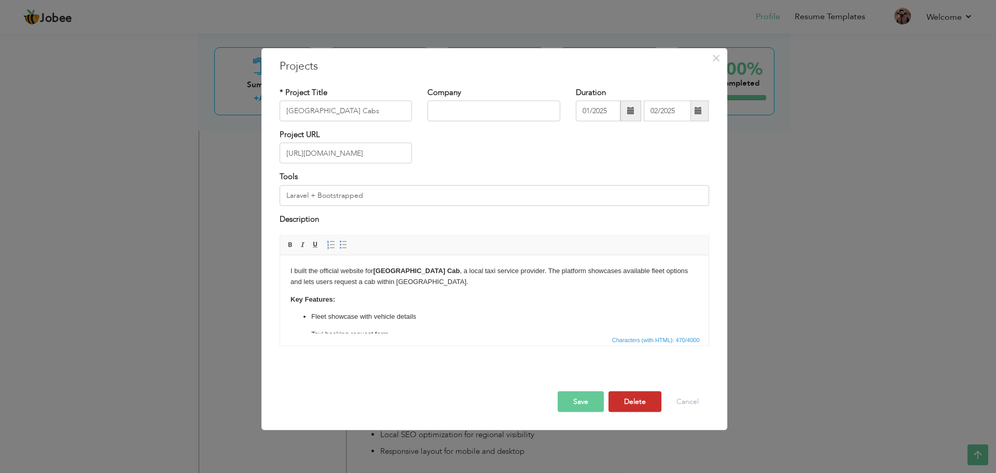
click at [632, 404] on button "Delete" at bounding box center [634, 401] width 53 height 21
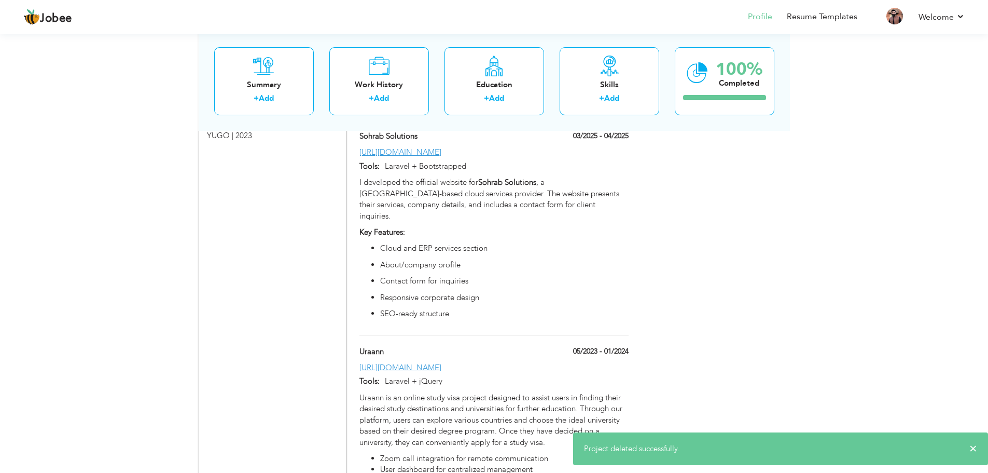
scroll to position [673, 0]
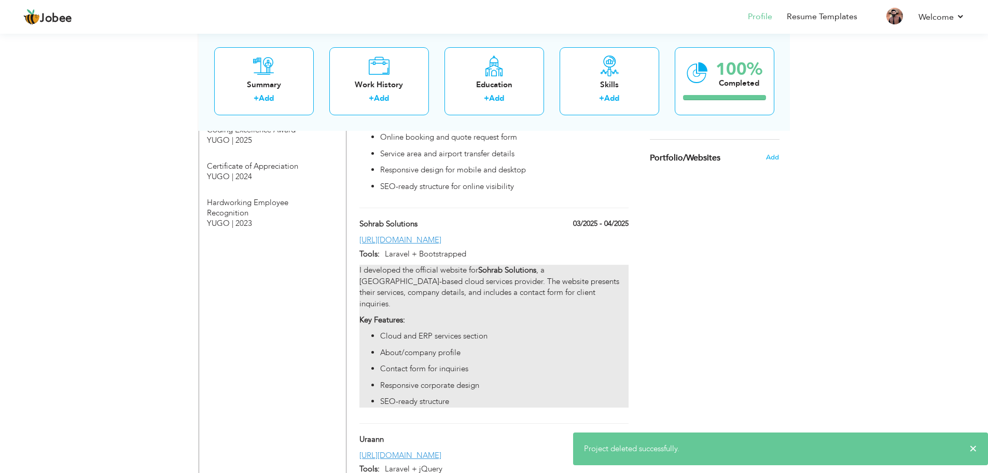
click at [555, 380] on p "Responsive corporate design" at bounding box center [504, 385] width 248 height 11
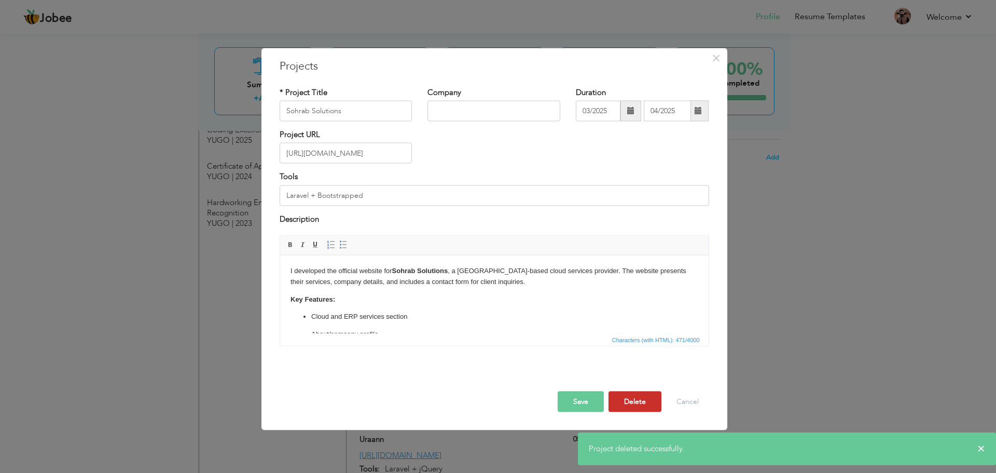
click at [633, 399] on button "Delete" at bounding box center [634, 401] width 53 height 21
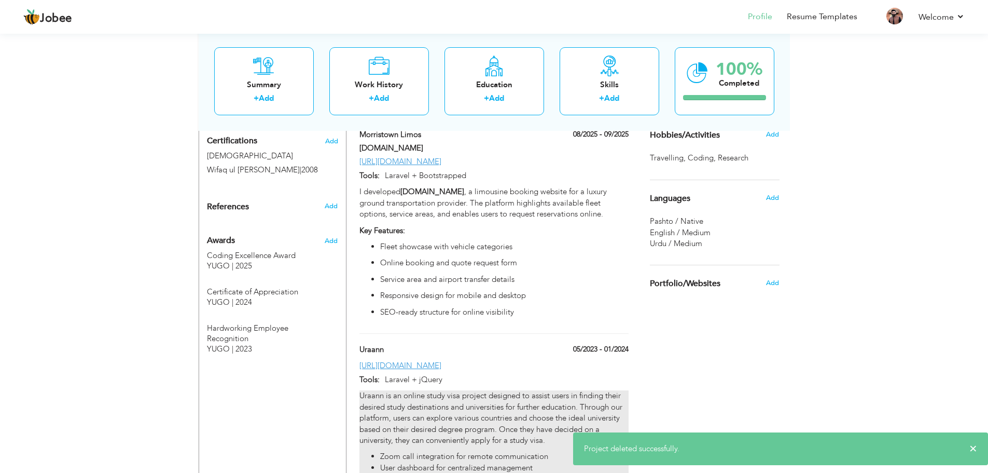
scroll to position [466, 0]
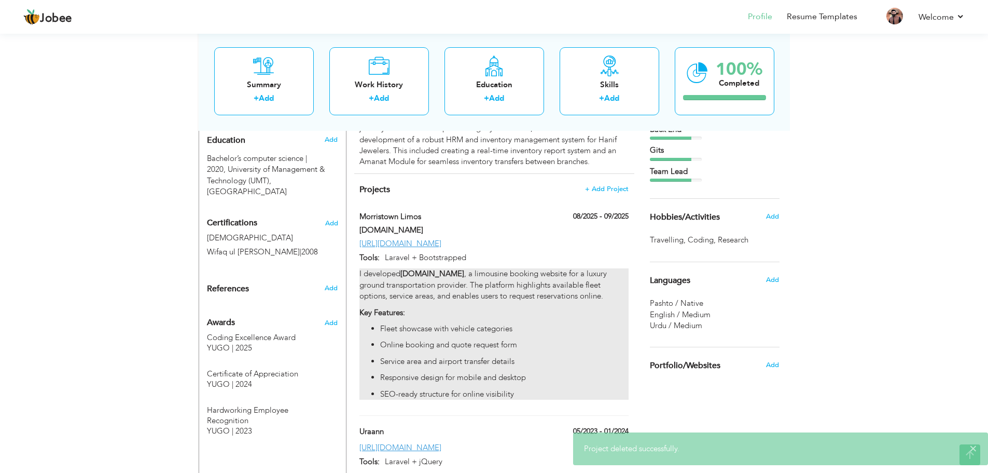
click at [569, 356] on p "Service area and airport transfer details" at bounding box center [504, 361] width 248 height 11
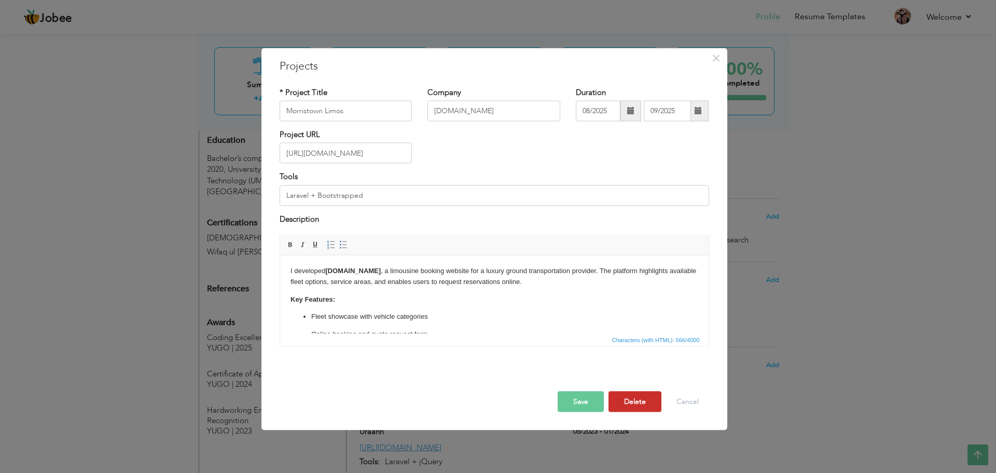
click at [623, 400] on button "Delete" at bounding box center [634, 401] width 53 height 21
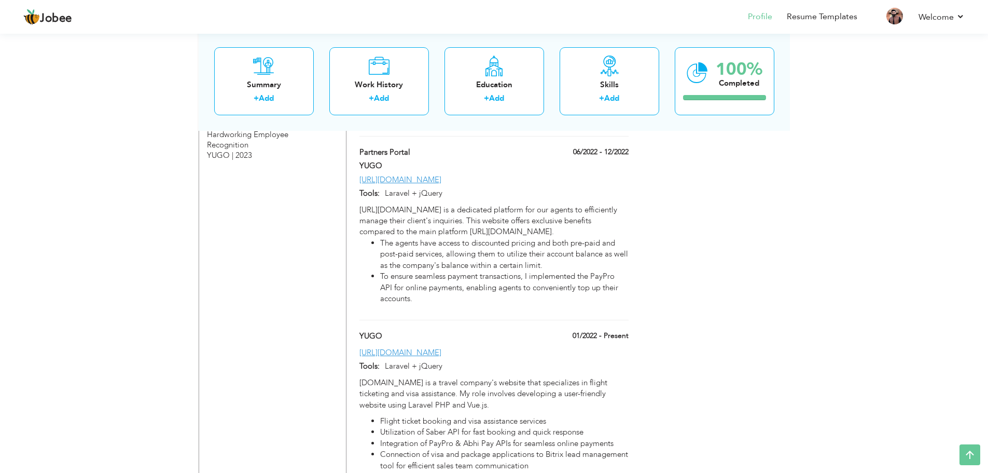
scroll to position [742, 0]
click at [565, 285] on div "[URL][DOMAIN_NAME] is a dedicated platform for our agents to efficiently manage…" at bounding box center [494, 255] width 284 height 105
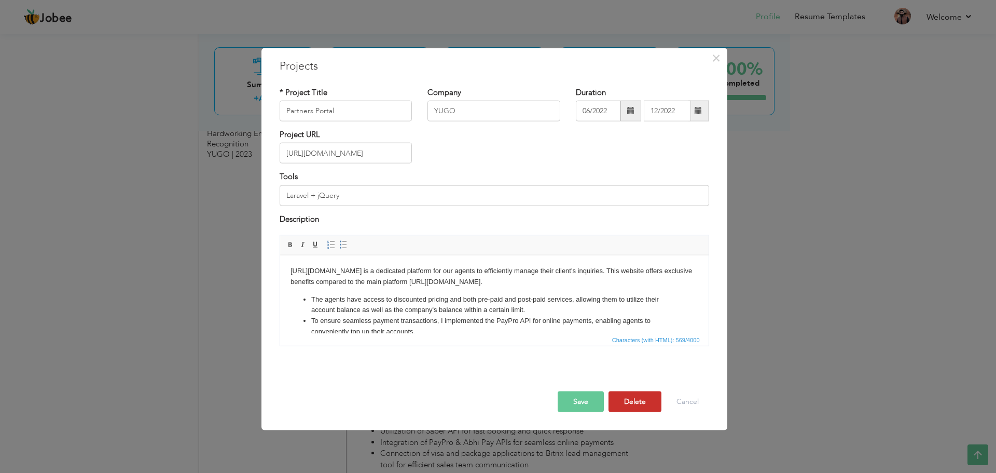
click at [626, 403] on button "Delete" at bounding box center [634, 401] width 53 height 21
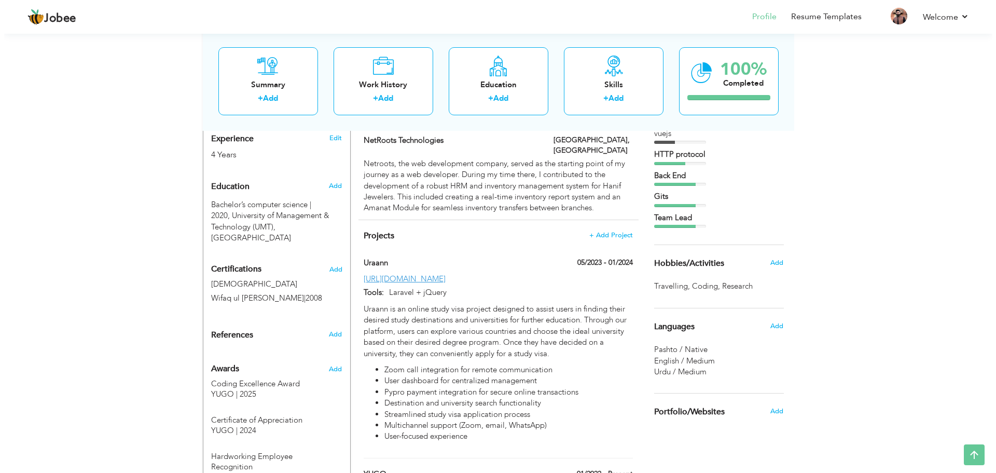
scroll to position [396, 0]
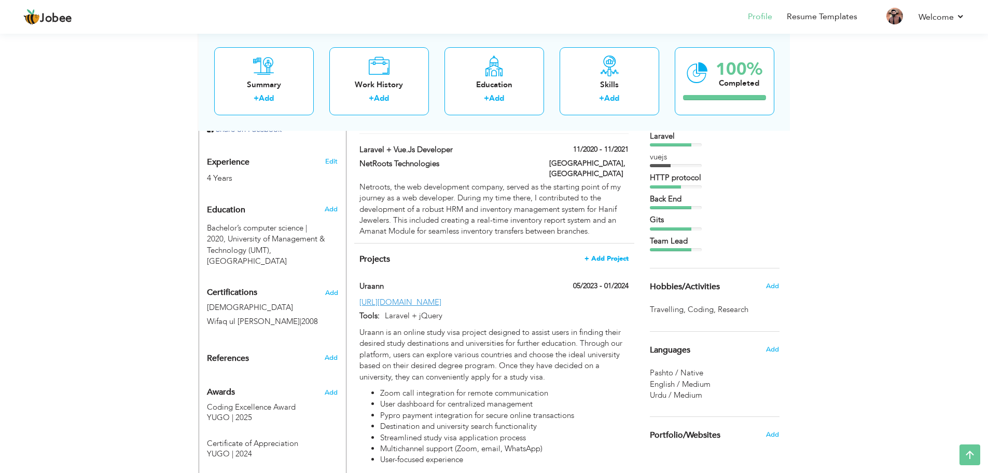
click at [602, 255] on span "+ Add Project" at bounding box center [607, 258] width 44 height 7
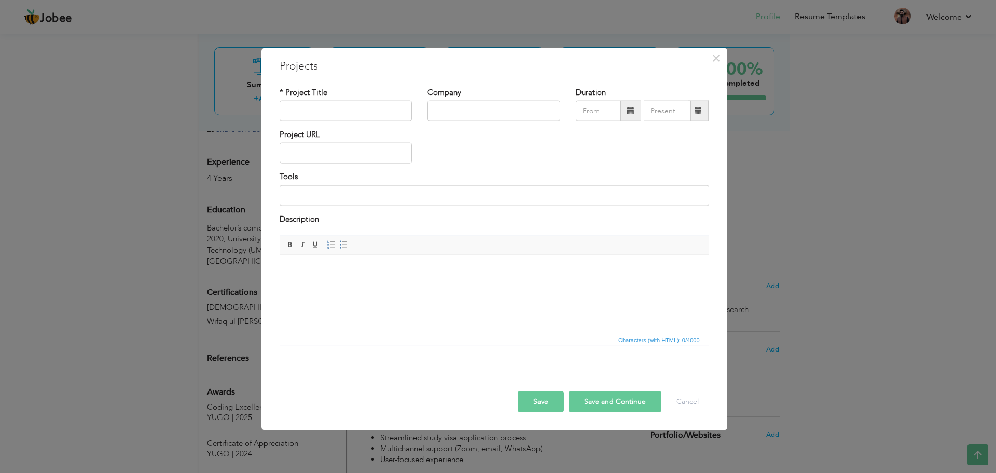
click at [348, 280] on html at bounding box center [494, 271] width 428 height 32
click at [411, 278] on html at bounding box center [494, 271] width 428 height 32
click at [410, 278] on span "Paste" at bounding box center [432, 279] width 54 height 12
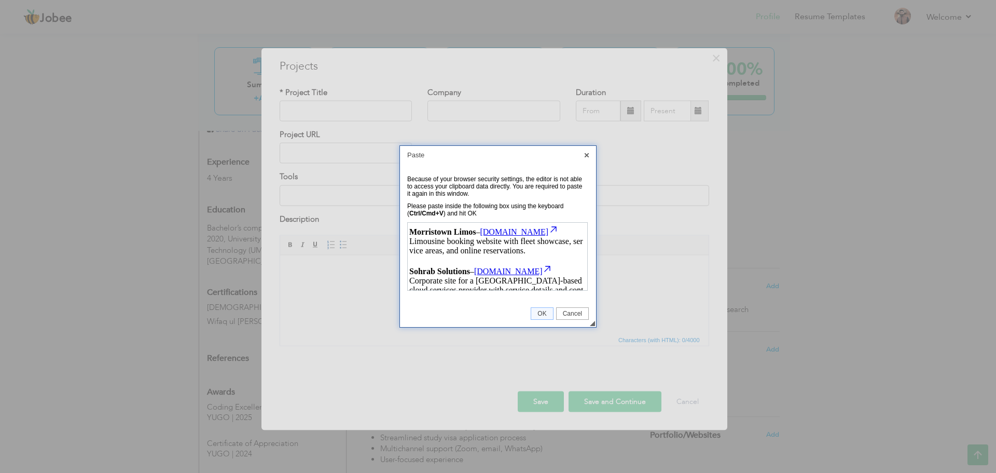
scroll to position [453, 0]
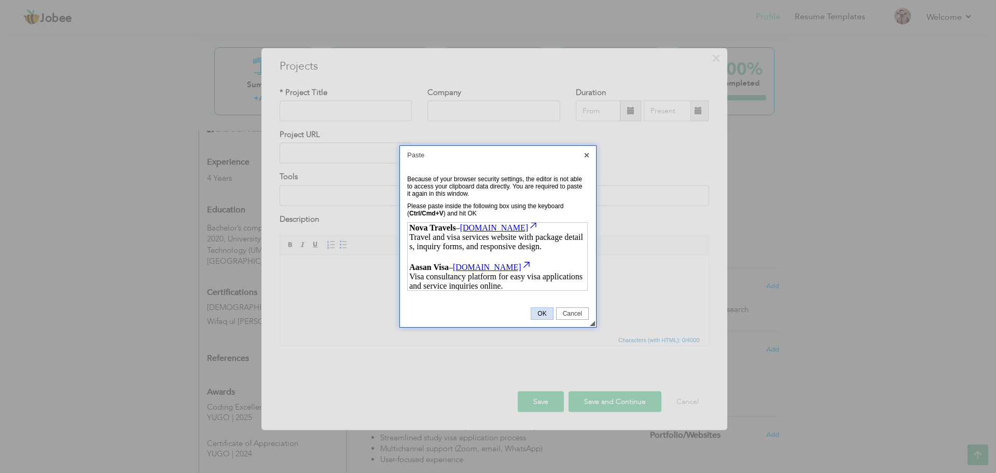
click at [541, 316] on span "OK" at bounding box center [541, 313] width 21 height 7
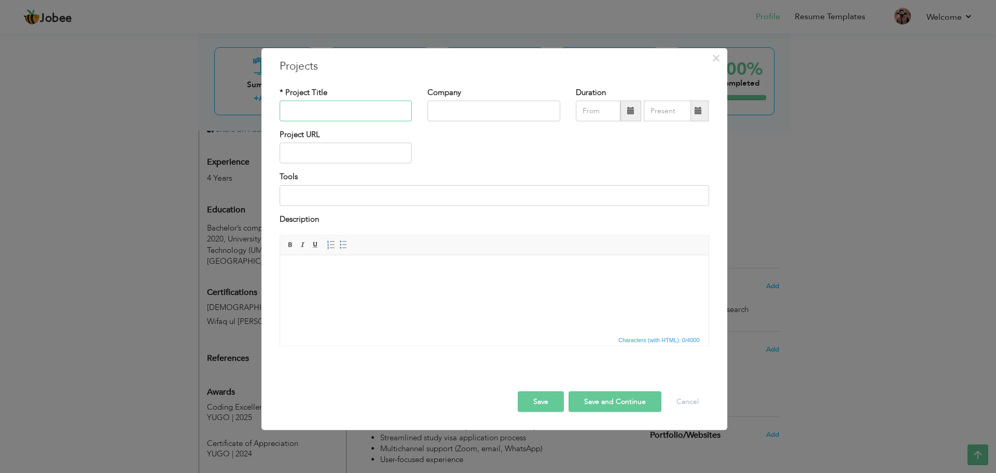
click at [316, 108] on input "text" at bounding box center [346, 111] width 133 height 21
type input "F"
type input "o"
paste input "Web Development Portfolio"
type input "Web Development Portfolio"
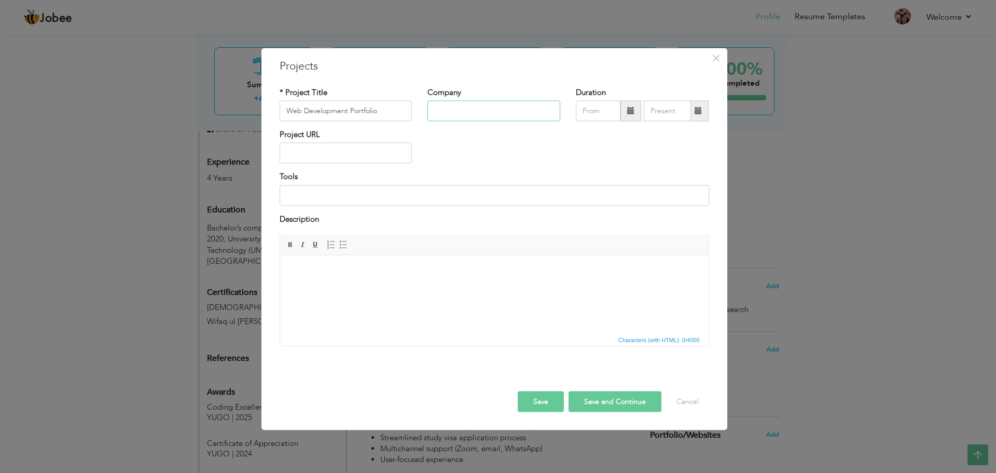
click at [451, 109] on input "text" at bounding box center [493, 111] width 133 height 21
paste input "Freelance / Client Work"
type input "Freelance / Client Work"
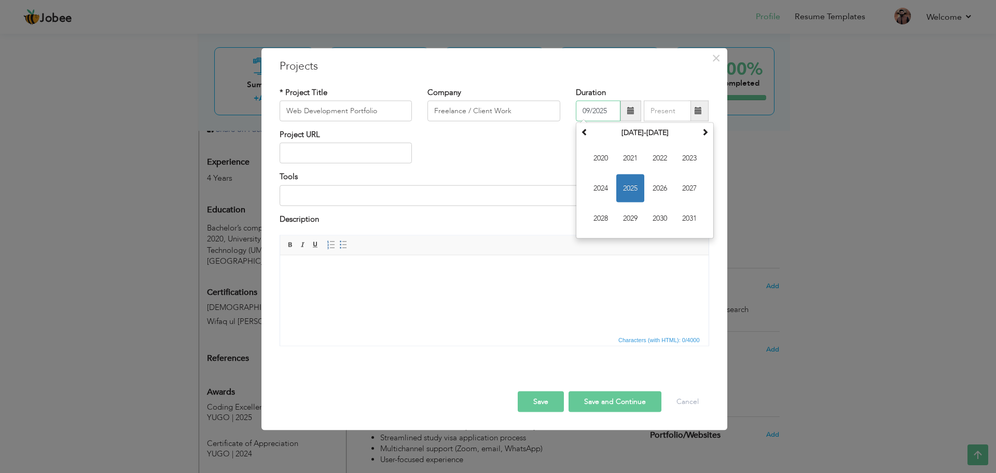
click at [607, 110] on input "09/2025" at bounding box center [598, 111] width 45 height 21
click at [688, 159] on span "2023" at bounding box center [689, 158] width 28 height 28
click at [660, 186] on span "[DATE]" at bounding box center [660, 188] width 28 height 28
type input "07/2023"
click at [569, 154] on div "Project URL" at bounding box center [494, 150] width 445 height 42
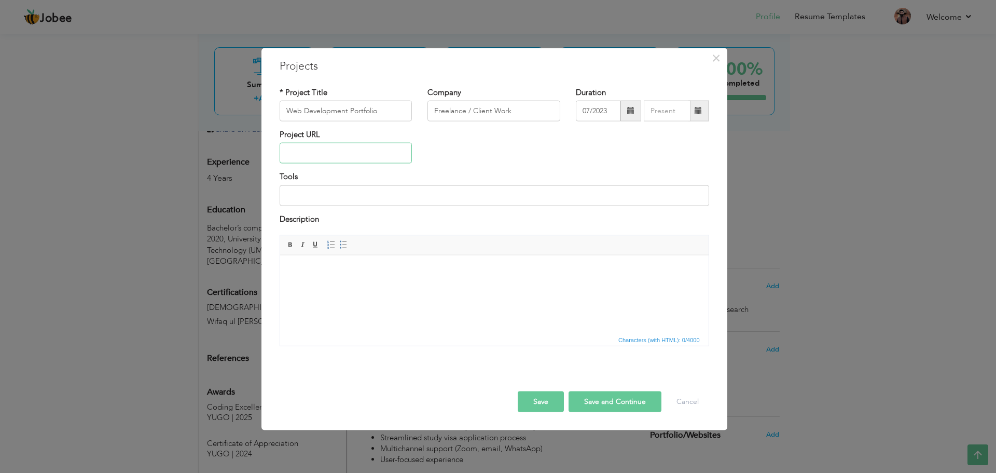
click at [318, 157] on input "text" at bounding box center [346, 153] width 133 height 21
click at [326, 200] on input at bounding box center [495, 195] width 430 height 21
click at [334, 284] on html at bounding box center [494, 271] width 428 height 32
click at [376, 197] on input "Laravel + Bootstrapped" at bounding box center [495, 195] width 430 height 21
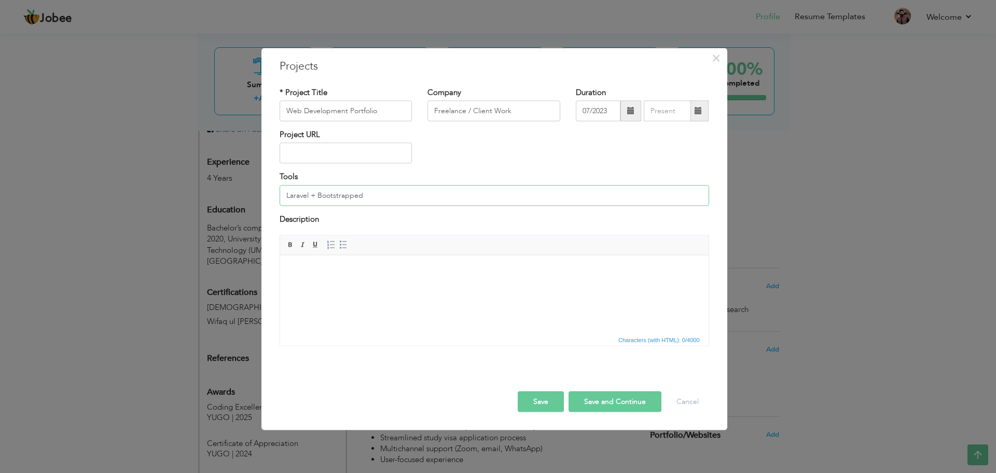
click at [376, 197] on input "Laravel + Bootstrapped" at bounding box center [495, 195] width 430 height 21
type input "Laravel, Vue.js, jQuery, Bootstrap, APIs (Saber, PayPro, Bitrix, Zoom)"
click at [377, 283] on html at bounding box center [494, 271] width 428 height 32
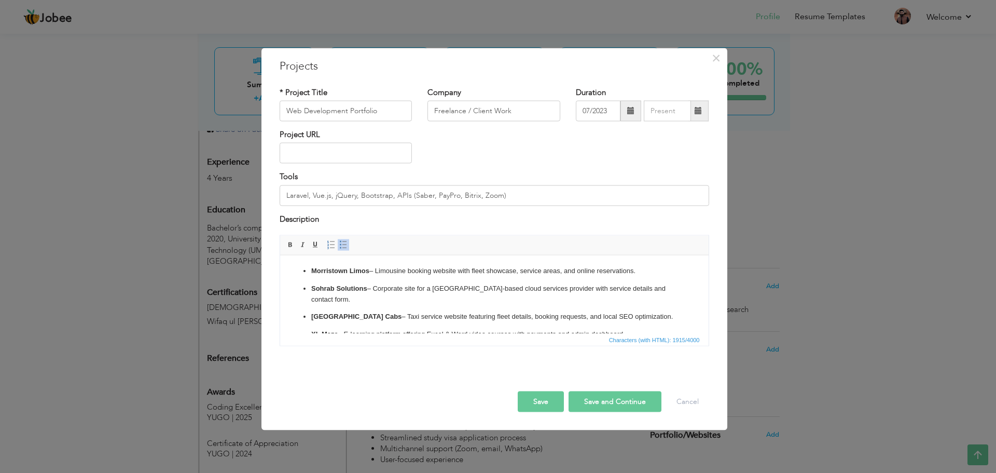
click at [402, 295] on ul "Morristown Limos – Limousine booking website with fleet showcase, service areas…" at bounding box center [494, 386] width 408 height 243
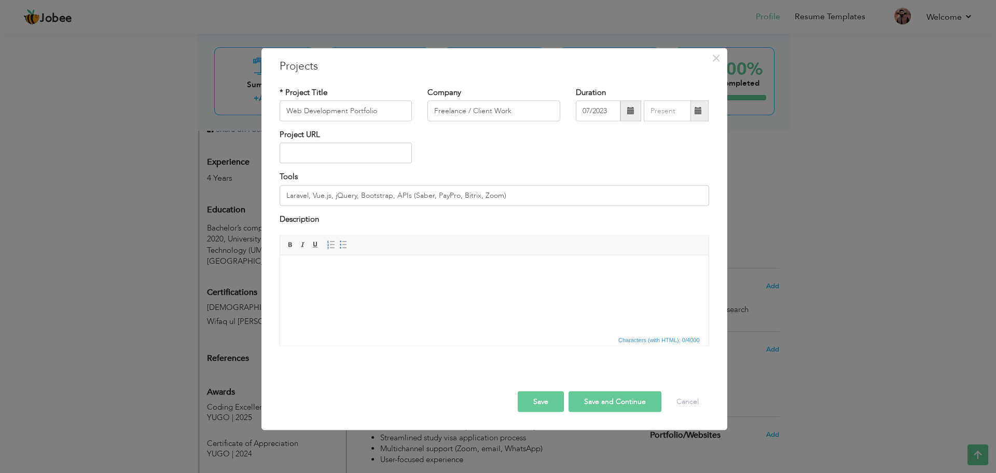
click at [541, 408] on button "Save" at bounding box center [541, 401] width 46 height 21
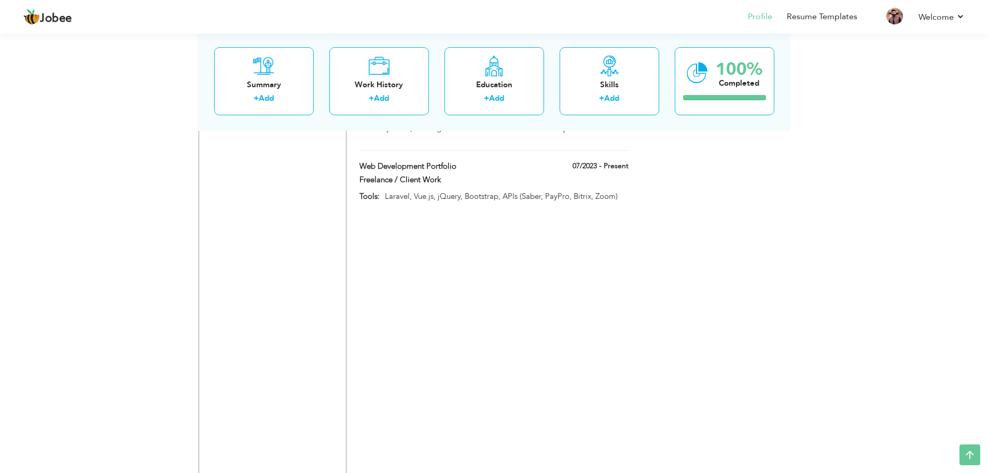
scroll to position [1157, 0]
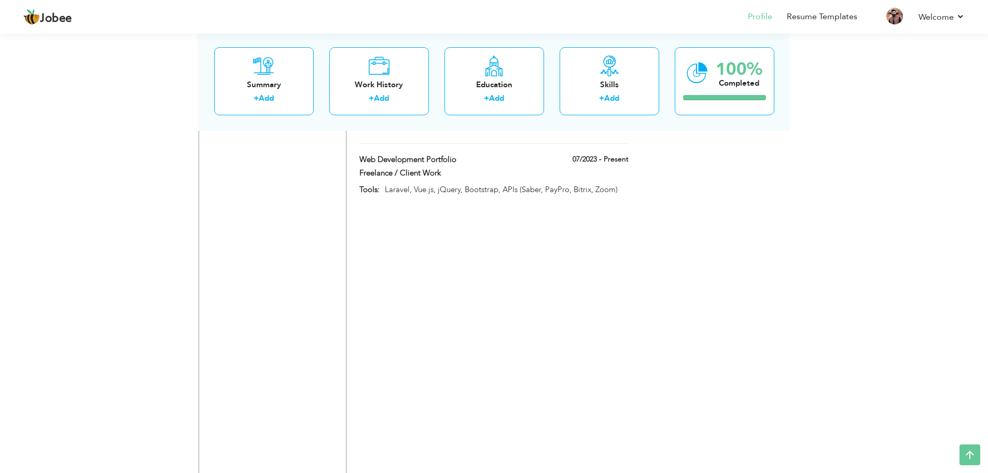
click at [460, 279] on div "CV Import Profile Strength 0% Select an Item from right menu Work History * Job…" at bounding box center [495, 156] width 296 height 2236
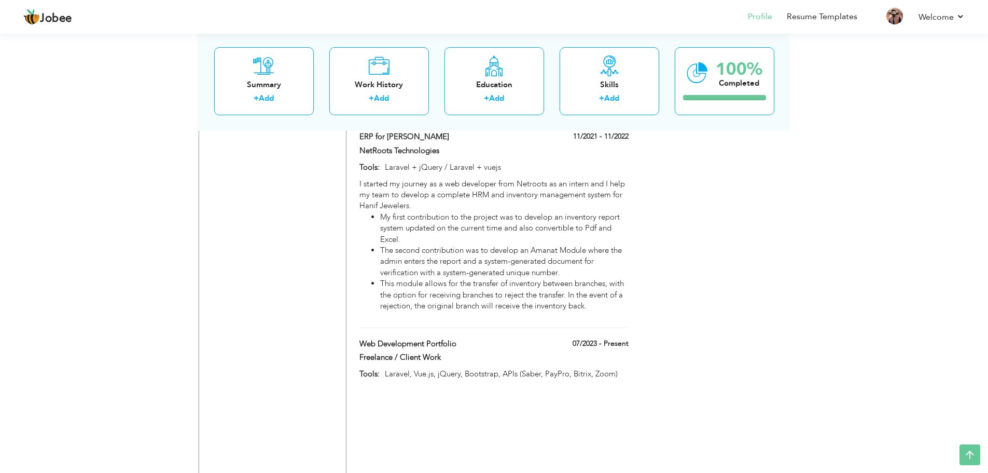
scroll to position [950, 0]
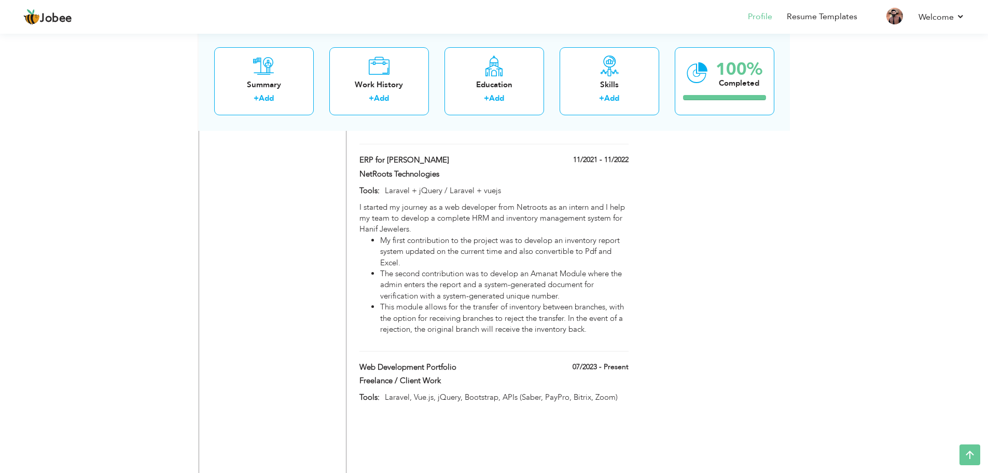
click at [547, 449] on div "CV Import Profile Strength 0% Select an Item from right menu Work History * Job…" at bounding box center [495, 364] width 296 height 2236
click at [522, 414] on div "CV Import Profile Strength 0% Select an Item from right menu Work History * Job…" at bounding box center [495, 364] width 296 height 2236
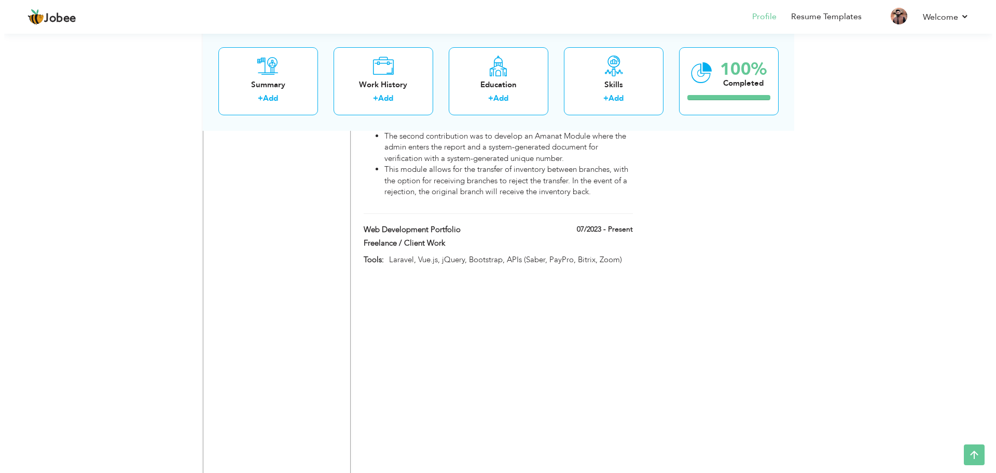
scroll to position [1088, 0]
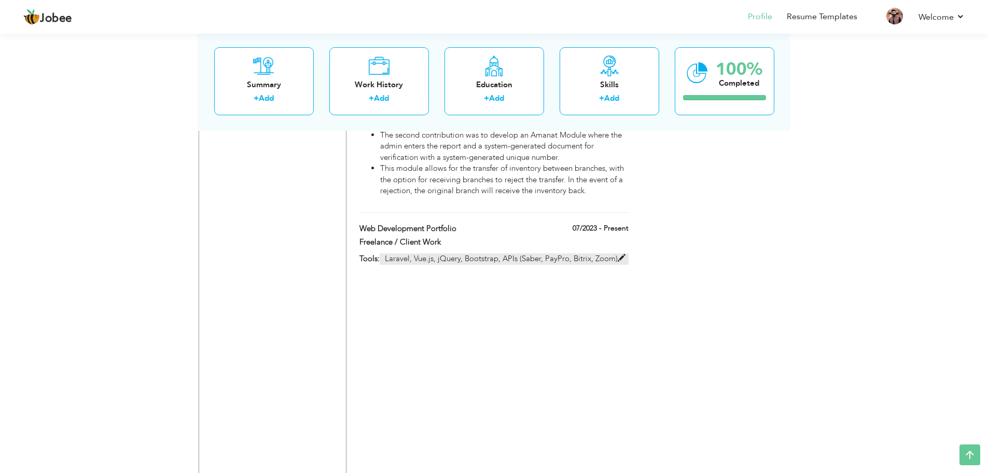
click at [621, 254] on span at bounding box center [622, 258] width 8 height 8
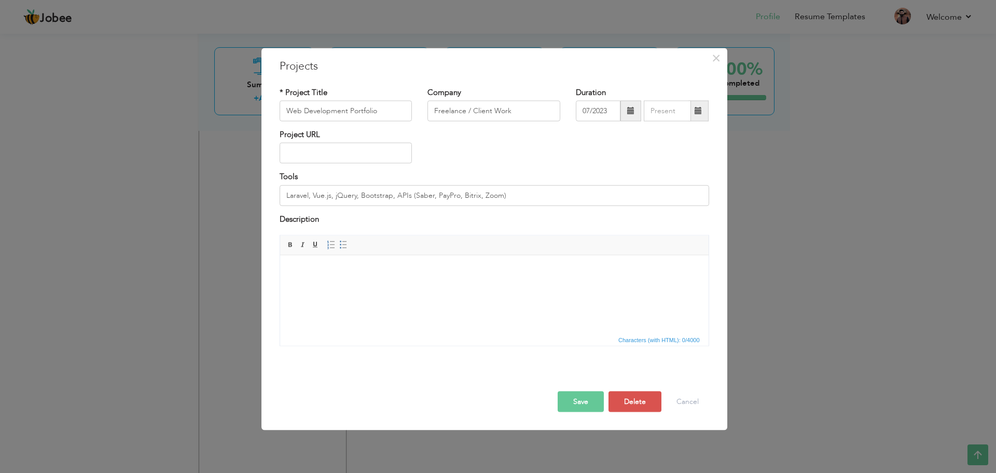
click at [361, 286] on html at bounding box center [494, 271] width 428 height 32
click at [361, 274] on body at bounding box center [494, 270] width 408 height 11
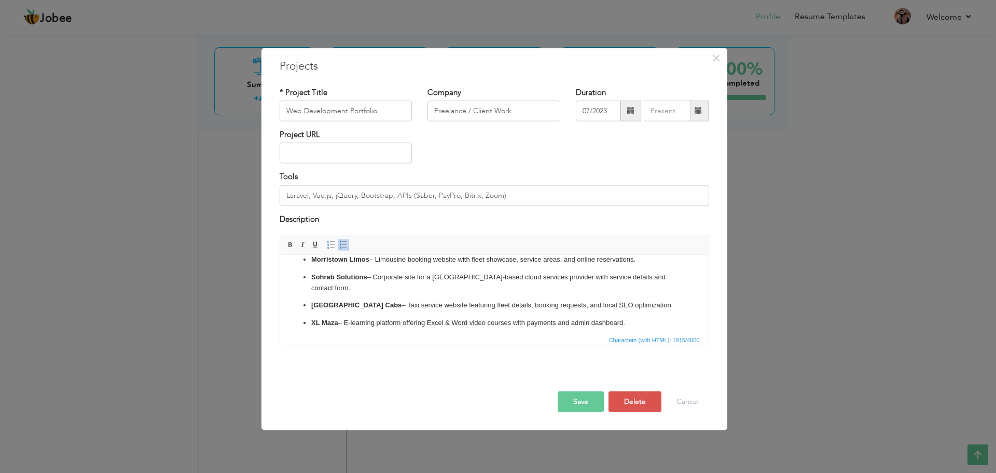
scroll to position [0, 0]
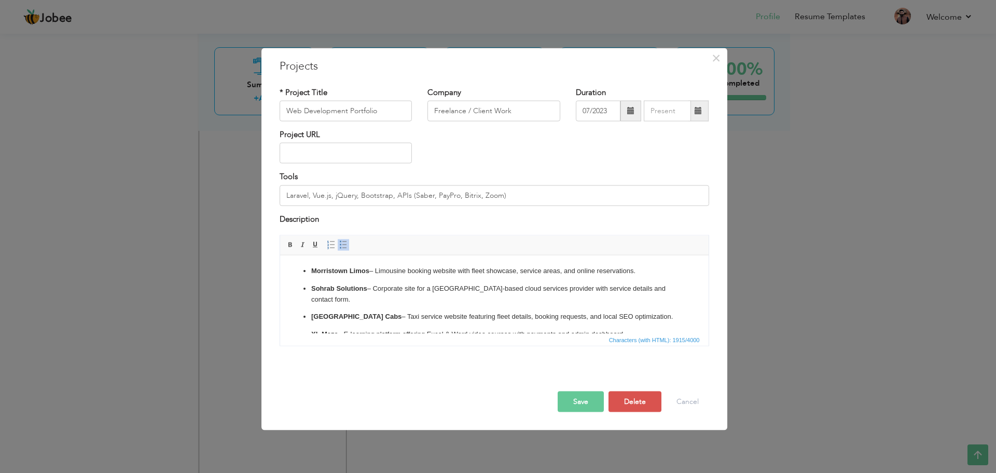
click at [641, 269] on p "Morristown Limos – Limousine booking website with fleet showcase, service areas…" at bounding box center [494, 270] width 366 height 11
click at [377, 271] on p "Morristown Limos – Limousine booking website with fleet showcase, service areas…" at bounding box center [494, 270] width 366 height 11
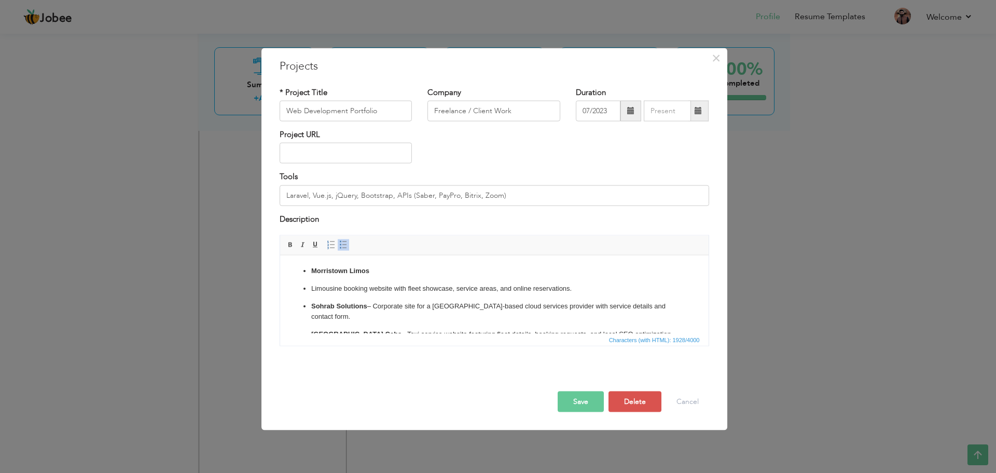
click at [342, 249] on link "Insert/Remove Bulleted List" at bounding box center [343, 244] width 11 height 11
click at [559, 288] on p "Limousine booking website with fleet showcase, service areas, and online reserv…" at bounding box center [494, 288] width 408 height 11
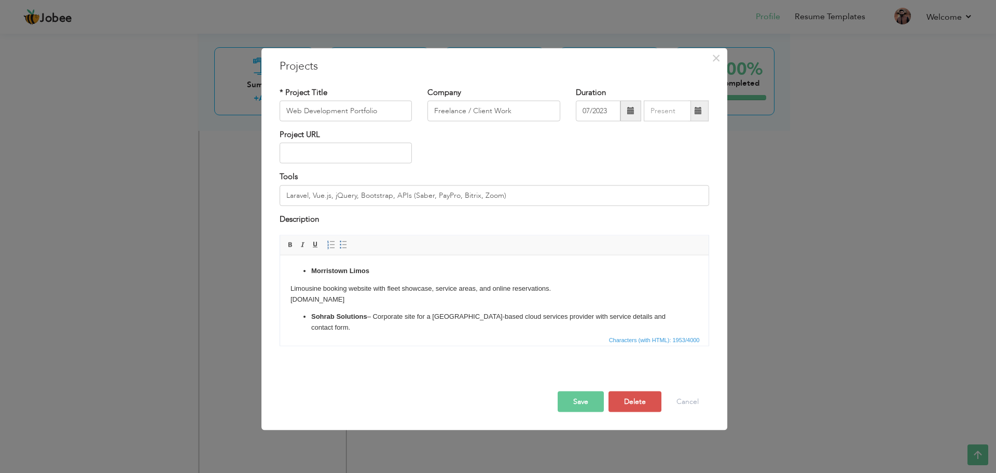
click at [321, 299] on p "Limousine booking website with fleet showcase, service areas, and online reserv…" at bounding box center [494, 294] width 408 height 22
drag, startPoint x: 381, startPoint y: 299, endPoint x: 298, endPoint y: 274, distance: 86.7
click at [298, 274] on body "Morristown Limos Limousine booking website with fleet showcase, service areas, …" at bounding box center [494, 400] width 408 height 271
click at [421, 308] on body "Morristown Limos Limousine booking website with fleet showcase, service areas, …" at bounding box center [494, 400] width 408 height 271
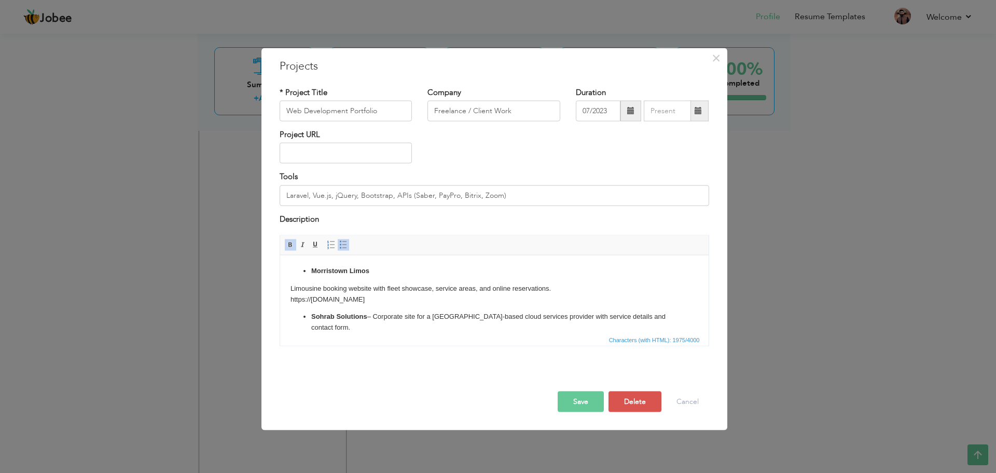
click at [663, 317] on p "Sohrab Solutions – Corporate site for a London-based cloud services provider wi…" at bounding box center [494, 322] width 366 height 22
click at [374, 317] on p "Sohrab Solutions – Corporate site for a London-based cloud services provider wi…" at bounding box center [494, 327] width 366 height 32
click at [341, 244] on span at bounding box center [343, 245] width 8 height 8
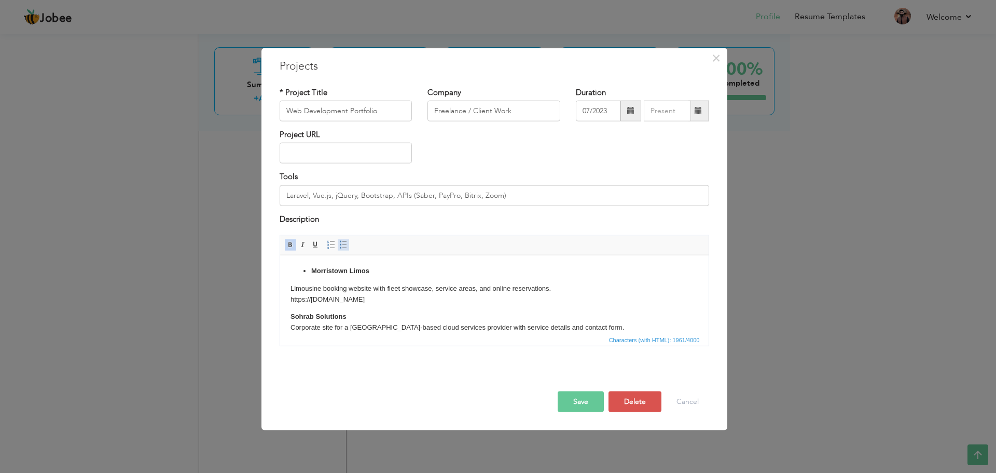
click at [343, 248] on span at bounding box center [343, 245] width 8 height 8
click at [356, 314] on p "Sohrab Solutions" at bounding box center [494, 316] width 408 height 11
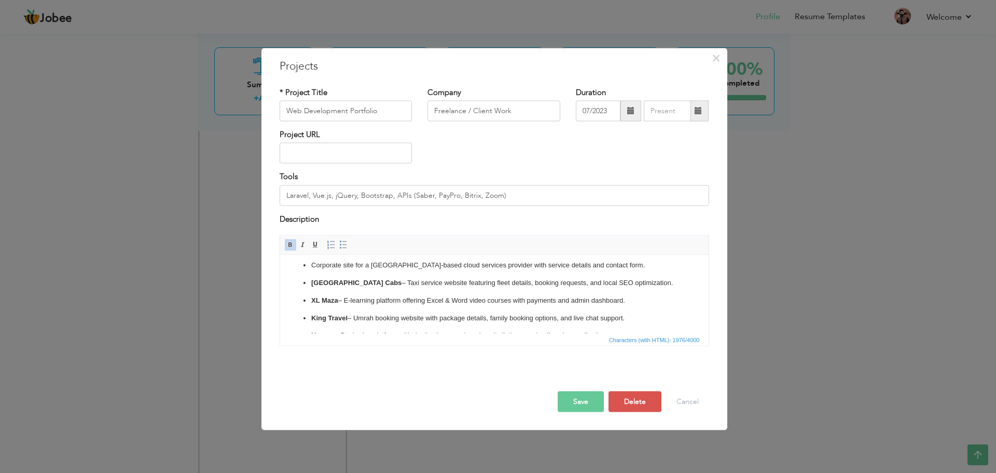
click at [309, 267] on ul "​​​​​​​ Corporate site for a [GEOGRAPHIC_DATA]-based cloud services provider wi…" at bounding box center [494, 366] width 408 height 214
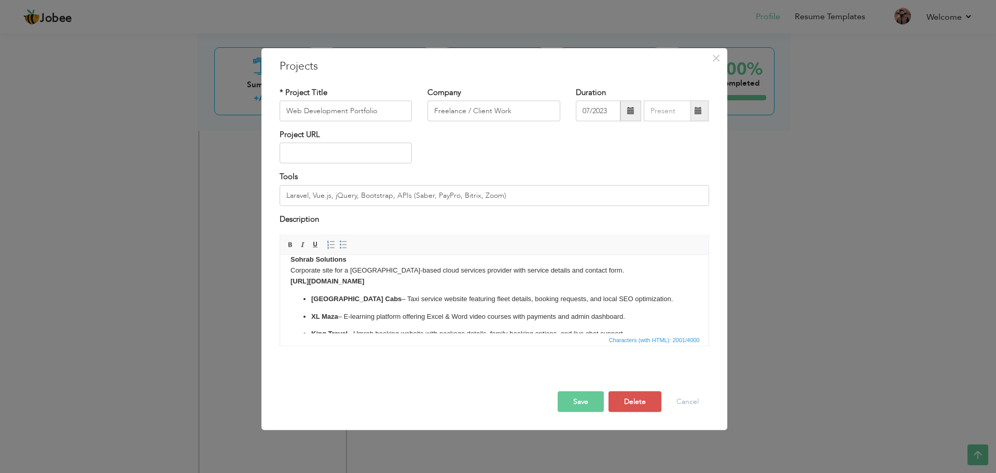
click at [309, 258] on strong "Sohrab Solutions ​​​​​​​" at bounding box center [318, 259] width 56 height 8
click at [290, 259] on strong "Sohrab Solutions ​​​​​​​" at bounding box center [318, 259] width 56 height 8
click at [343, 244] on span at bounding box center [343, 245] width 8 height 8
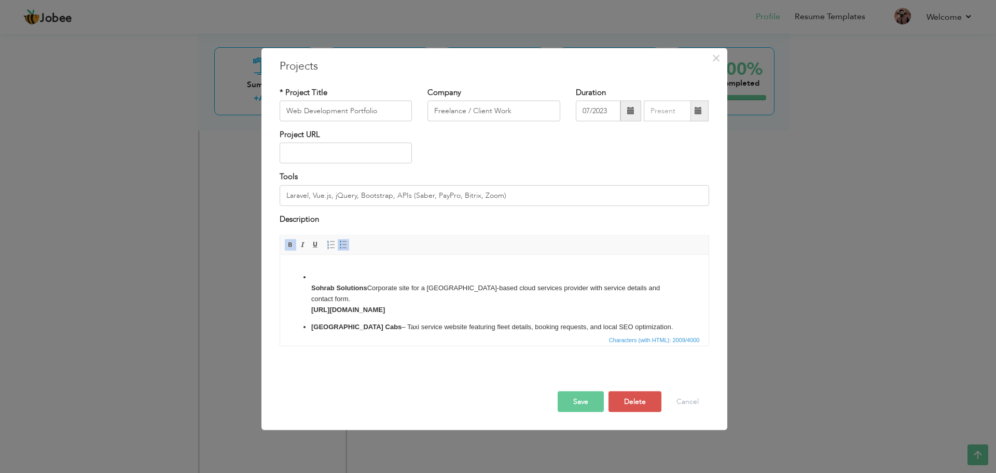
click at [311, 286] on strong "Sohrab Solutions" at bounding box center [339, 287] width 56 height 8
click at [316, 279] on li "Sohrab Solutions Corporate site for a [GEOGRAPHIC_DATA]-based cloud services pr…" at bounding box center [494, 292] width 366 height 43
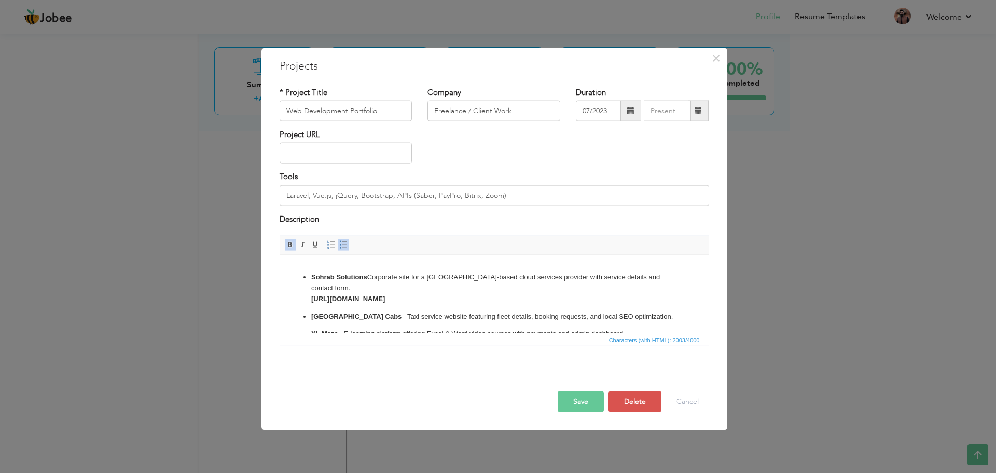
click at [367, 276] on li "Sohrab Solutions Corporate site for a [GEOGRAPHIC_DATA]-based cloud services pr…" at bounding box center [494, 287] width 366 height 32
click at [347, 250] on link "Insert/Remove Bulleted List" at bounding box center [343, 244] width 11 height 11
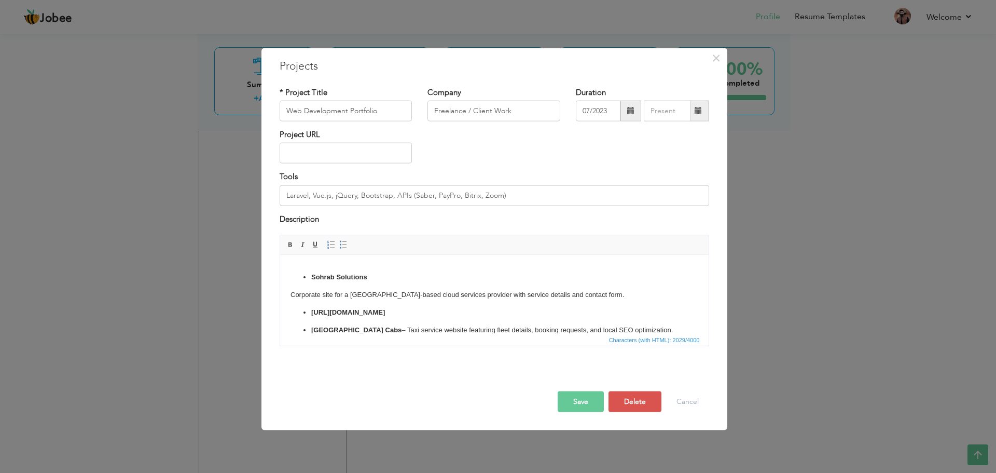
click at [311, 310] on strong "[URL][DOMAIN_NAME]" at bounding box center [348, 312] width 74 height 8
click at [342, 244] on span at bounding box center [343, 245] width 8 height 8
click at [324, 305] on body "Morristown Limos Limousine booking website with fleet showcase, service areas, …" at bounding box center [494, 366] width 408 height 317
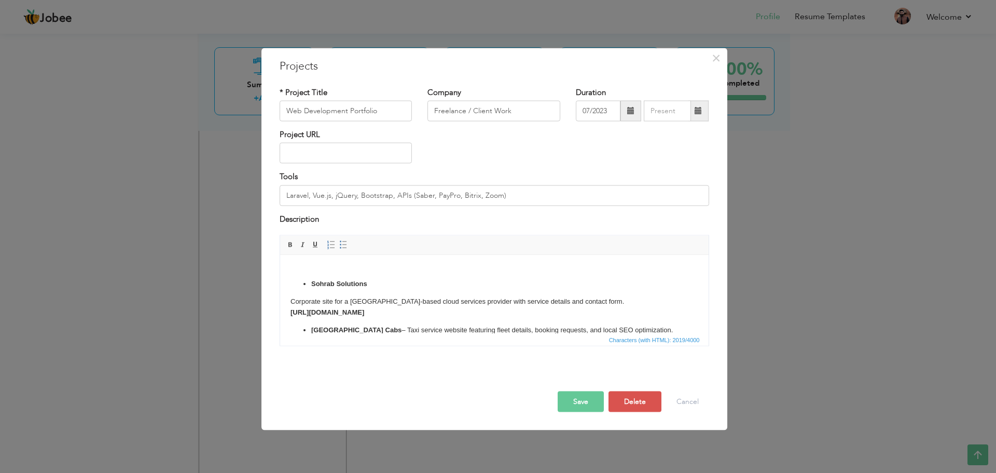
scroll to position [0, 0]
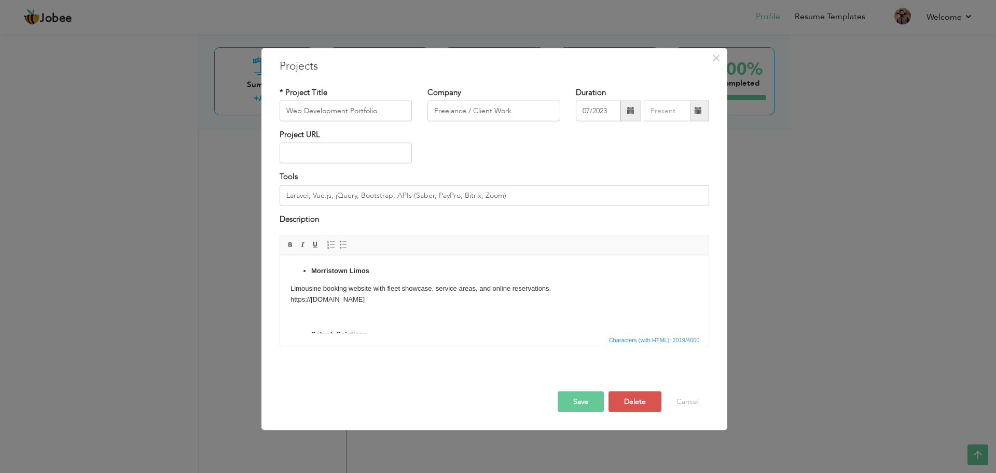
drag, startPoint x: 370, startPoint y: 306, endPoint x: 297, endPoint y: 256, distance: 88.5
click at [297, 256] on html "Morristown Limos Limousine booking website with fleet showcase, service areas, …" at bounding box center [494, 418] width 428 height 327
copy body "Morristown Limos Limousine booking website with fleet showcase, service areas, …"
click at [466, 312] on p "​​​​​​​" at bounding box center [494, 316] width 408 height 11
click at [421, 286] on html at bounding box center [494, 271] width 428 height 32
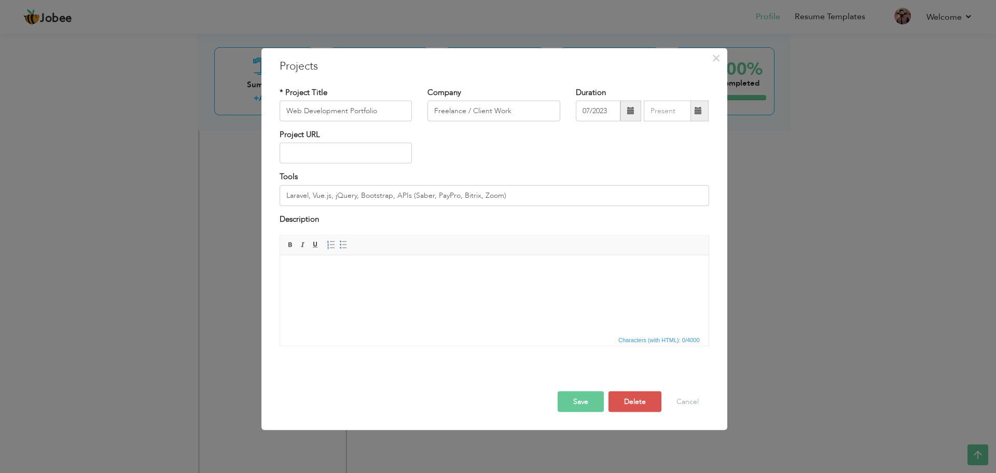
click at [365, 280] on html at bounding box center [494, 271] width 428 height 32
